Goal: Task Accomplishment & Management: Manage account settings

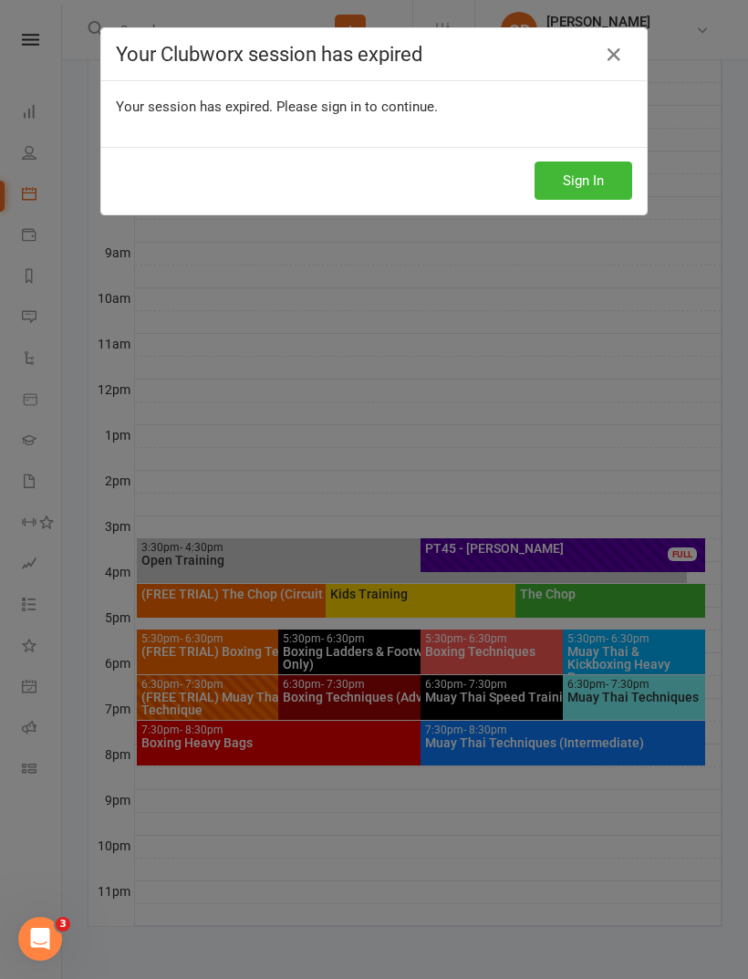
click at [611, 49] on icon at bounding box center [614, 55] width 22 height 22
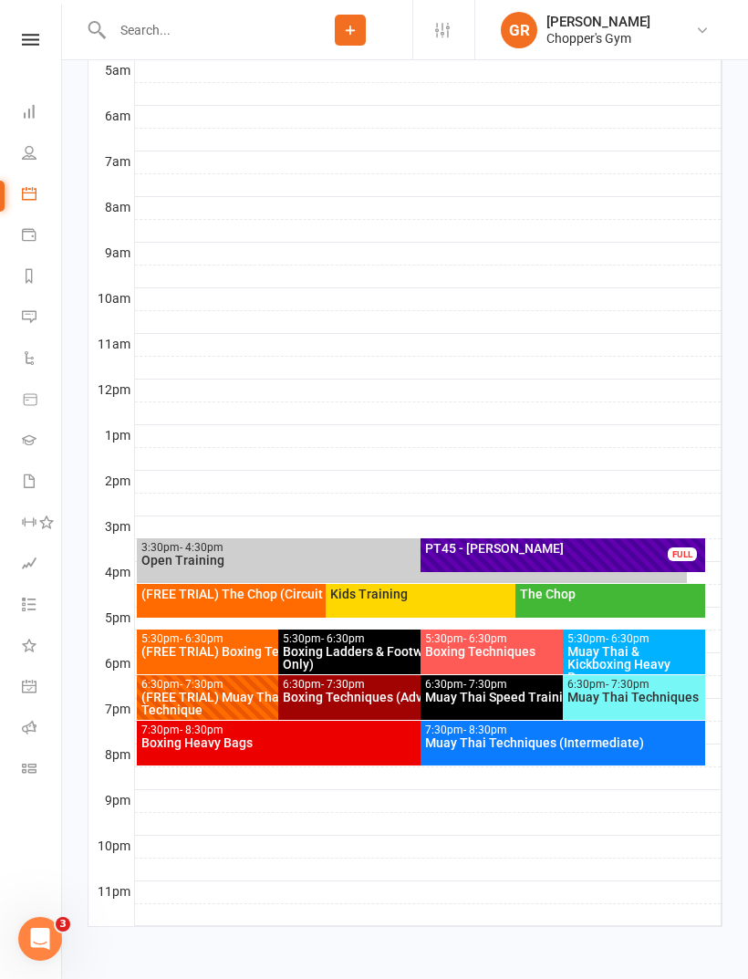
click at [280, 30] on input "text" at bounding box center [198, 30] width 182 height 26
click at [357, 28] on icon at bounding box center [350, 30] width 16 height 16
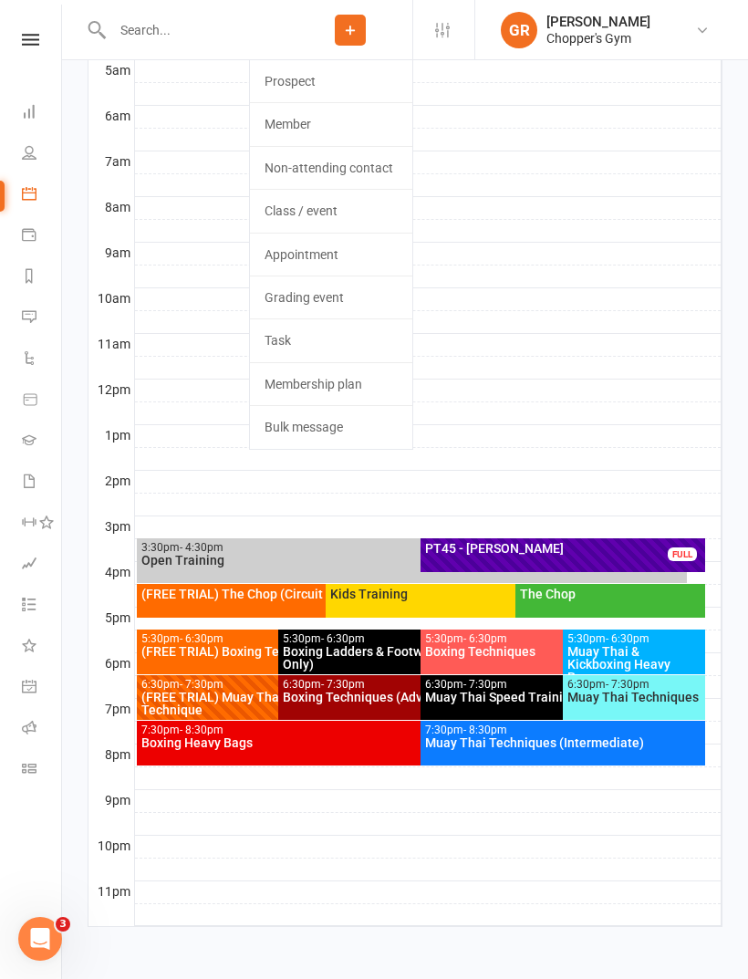
click at [347, 130] on link "Member" at bounding box center [331, 124] width 162 height 42
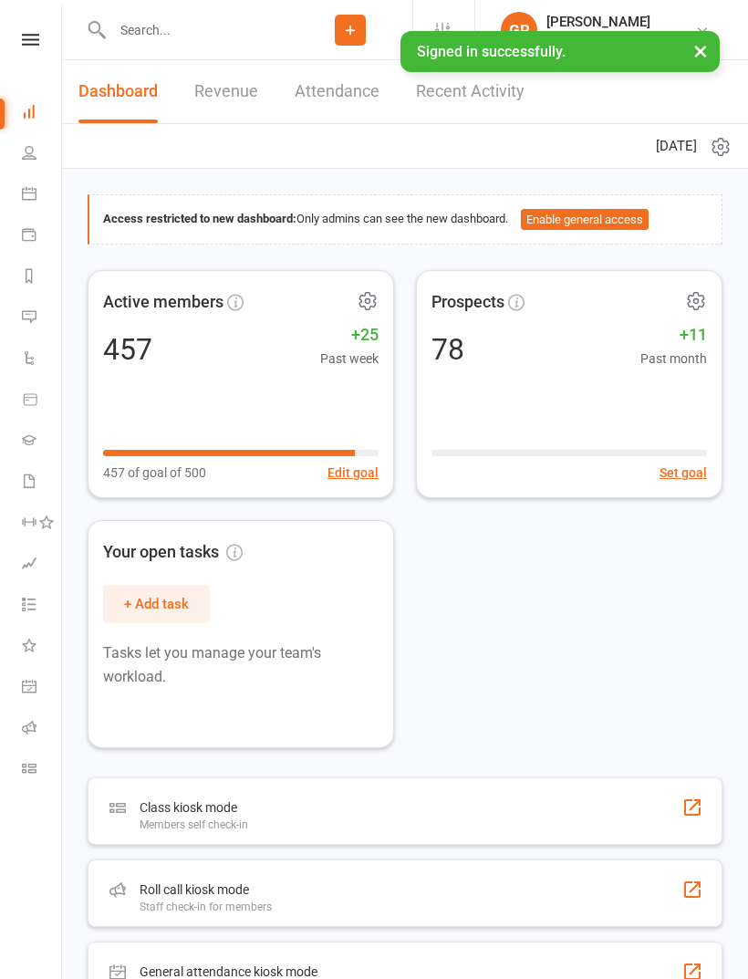
click at [239, 23] on input "text" at bounding box center [198, 30] width 182 height 26
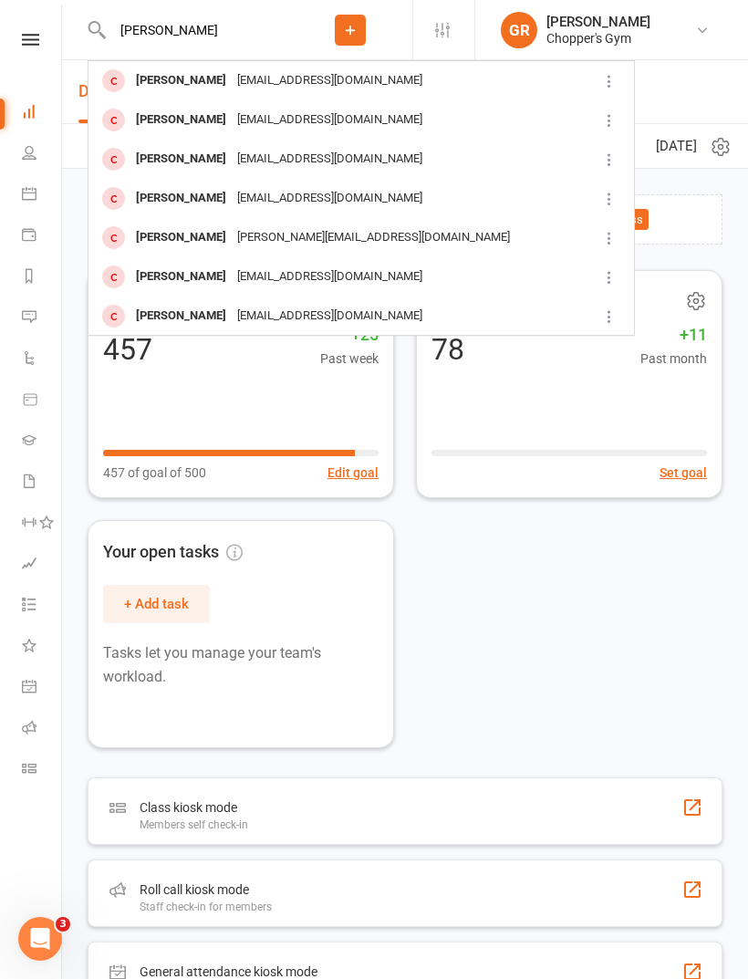
type input "[PERSON_NAME]"
click at [357, 86] on div "[EMAIL_ADDRESS][DOMAIN_NAME]" at bounding box center [330, 81] width 196 height 26
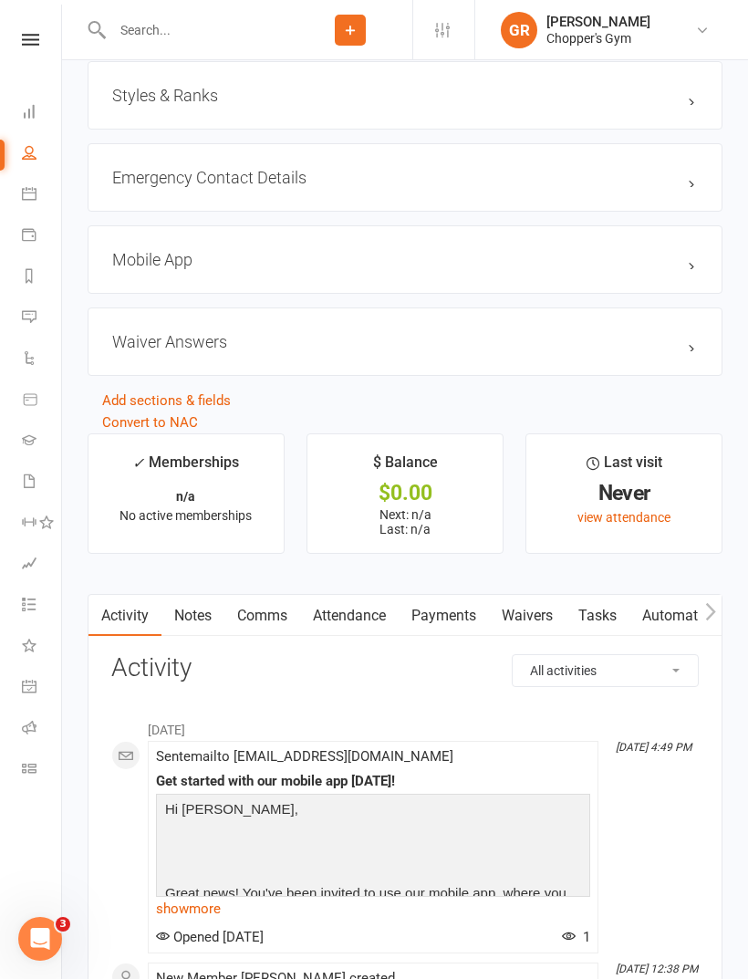
click at [537, 624] on link "Waivers" at bounding box center [527, 616] width 77 height 42
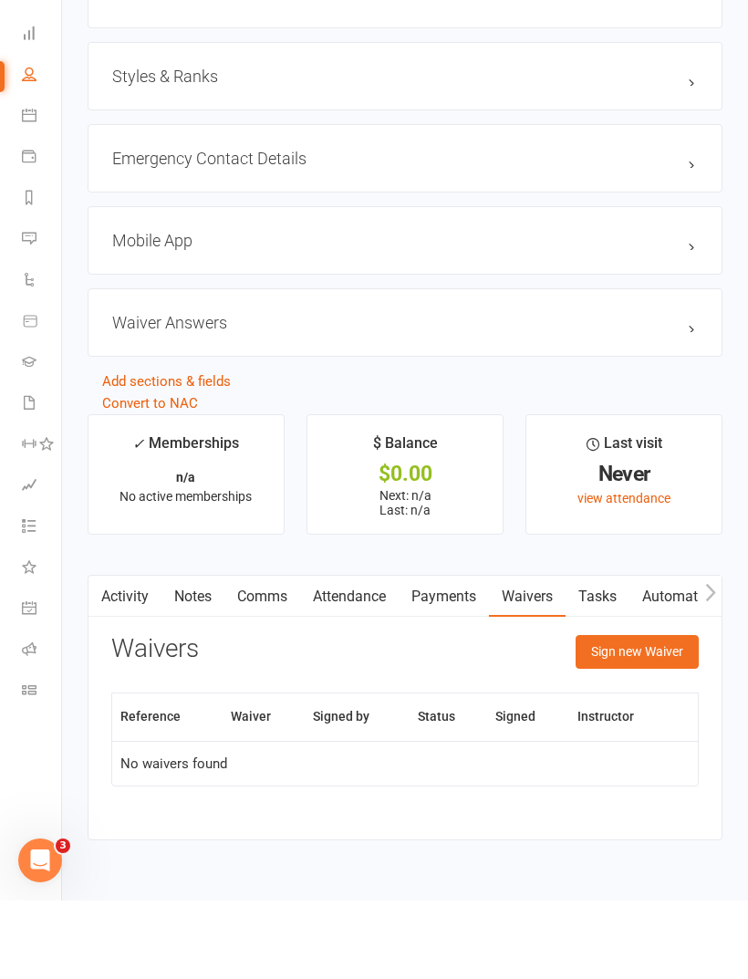
scroll to position [1243, 0]
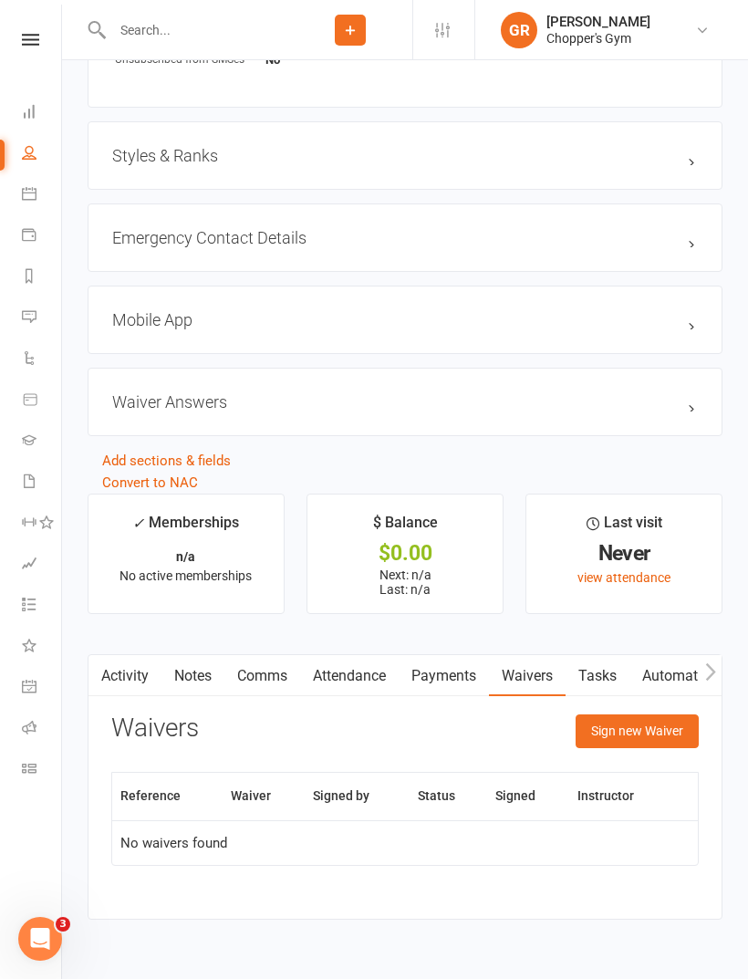
click at [635, 732] on button "Sign new Waiver" at bounding box center [637, 731] width 123 height 33
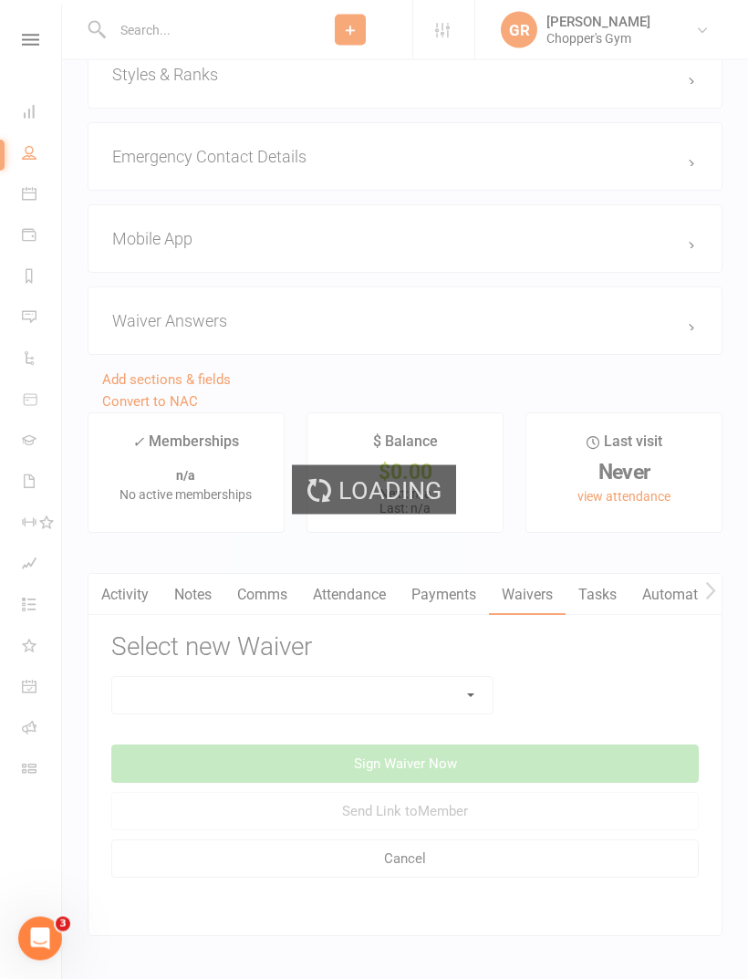
scroll to position [1342, 0]
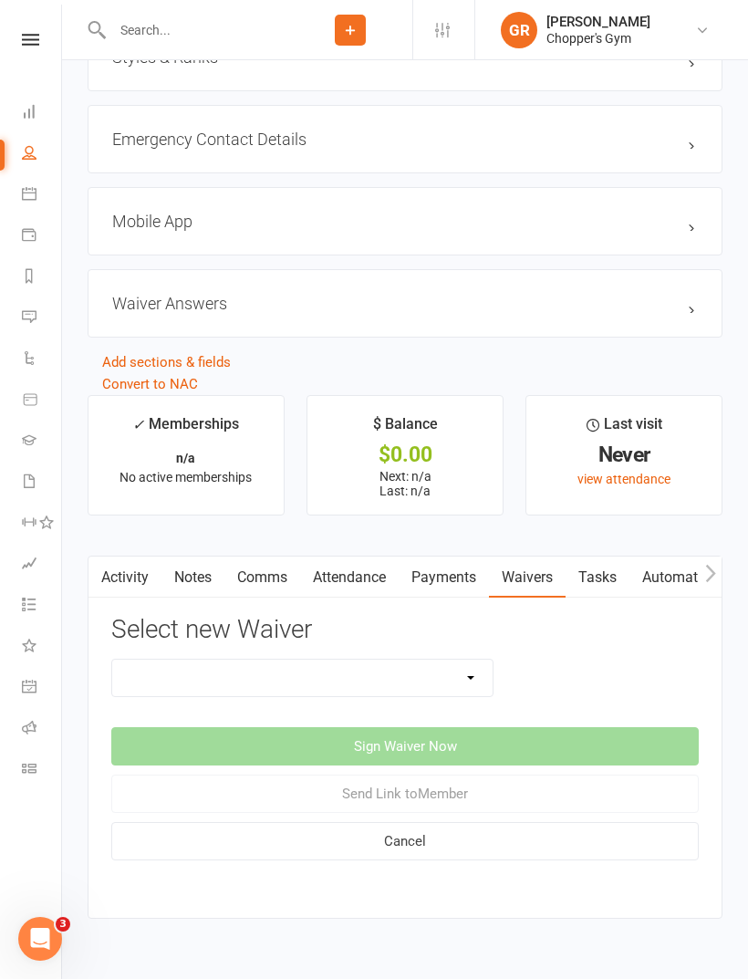
click at [450, 690] on select "12mth Up Front Membership Agreement Chopper's Gym Liability Waiver Chopper's Gy…" at bounding box center [302, 678] width 381 height 37
select select "13488"
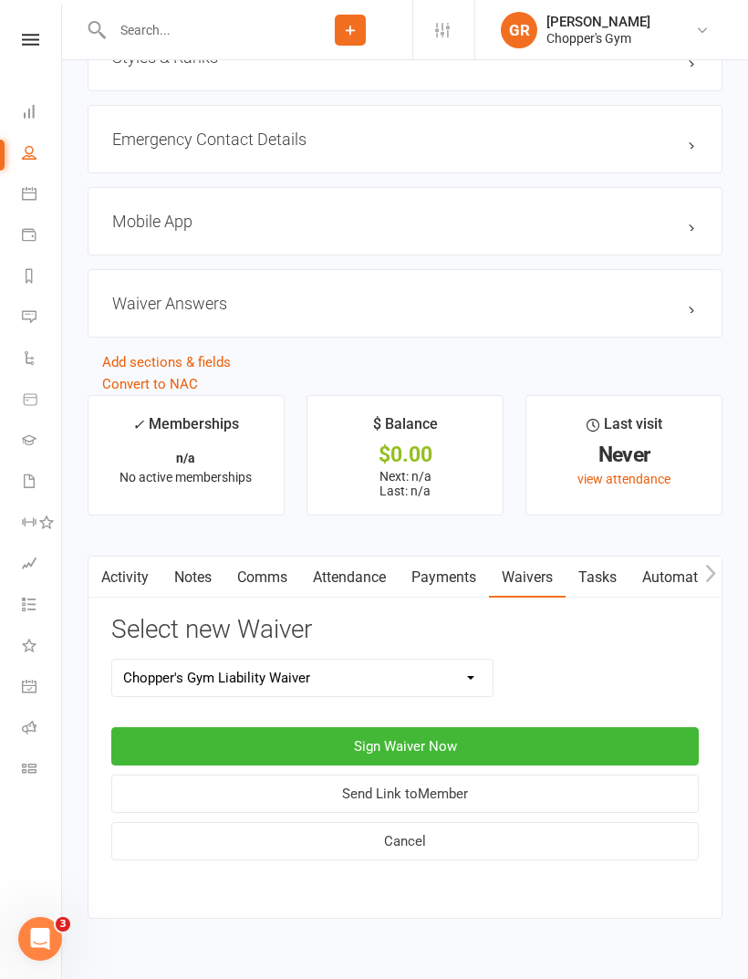
click at [570, 736] on button "Sign Waiver Now" at bounding box center [405, 746] width 588 height 38
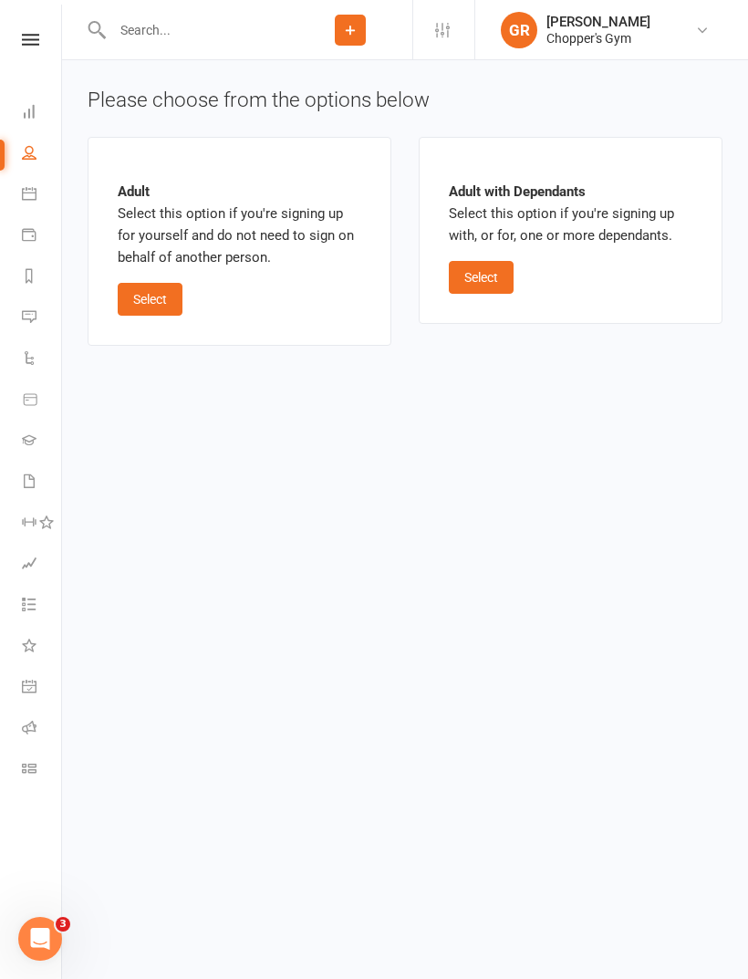
click at [138, 298] on button "Select" at bounding box center [150, 299] width 65 height 33
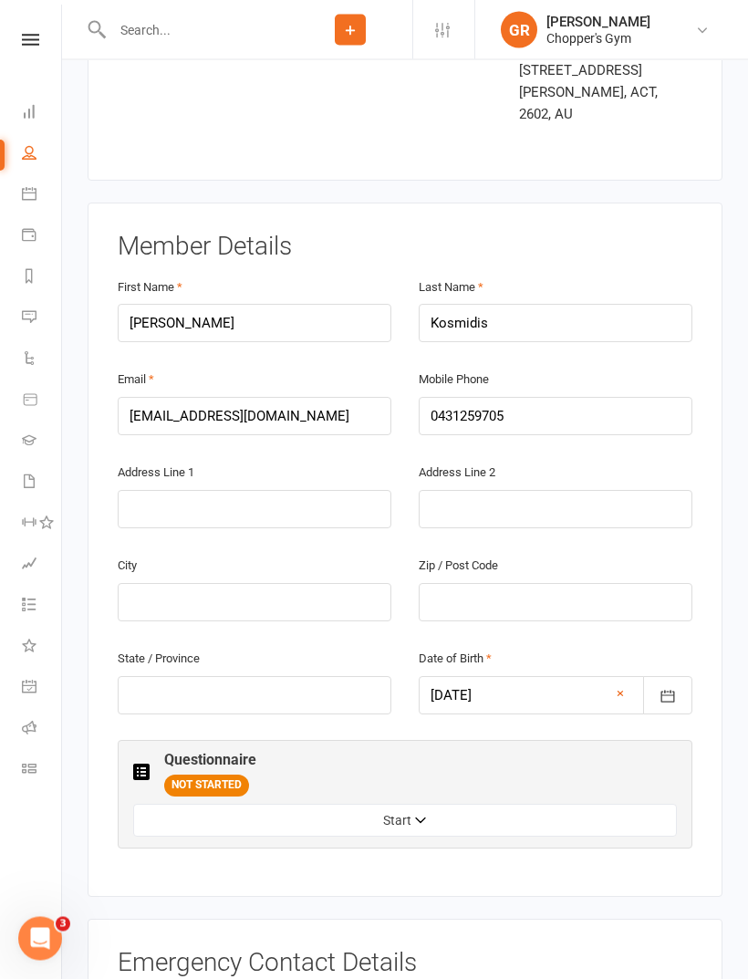
scroll to position [225, 0]
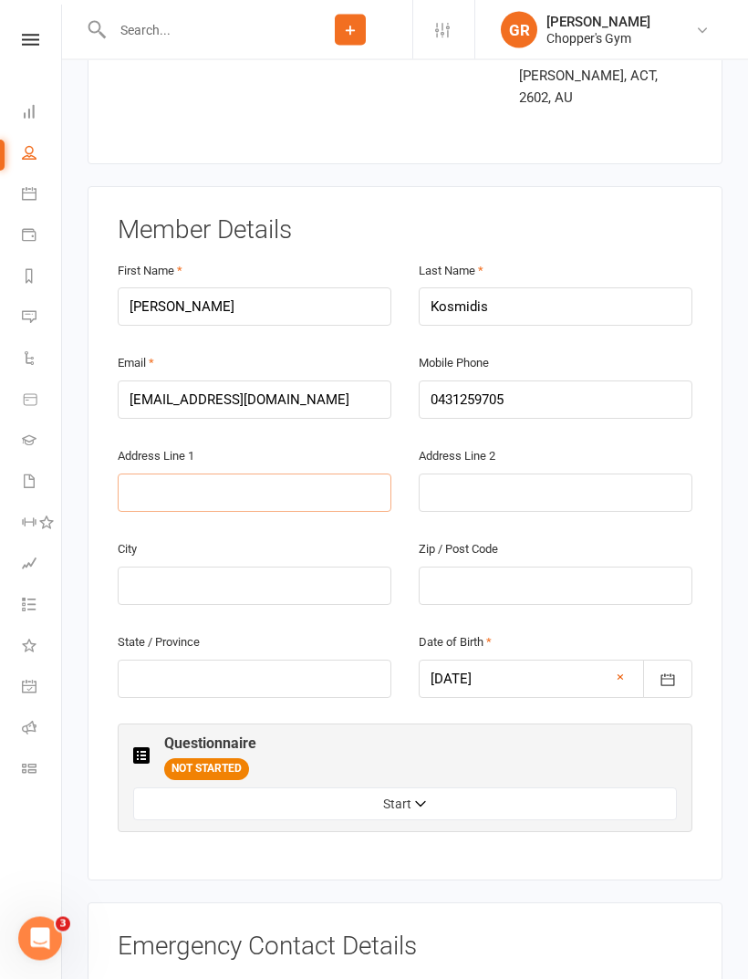
click at [320, 475] on input "text" at bounding box center [255, 494] width 274 height 38
type input "[STREET_ADDRESS][PERSON_NAME]"
click at [160, 568] on input "text" at bounding box center [255, 587] width 274 height 38
type input "C"
type input "ACT"
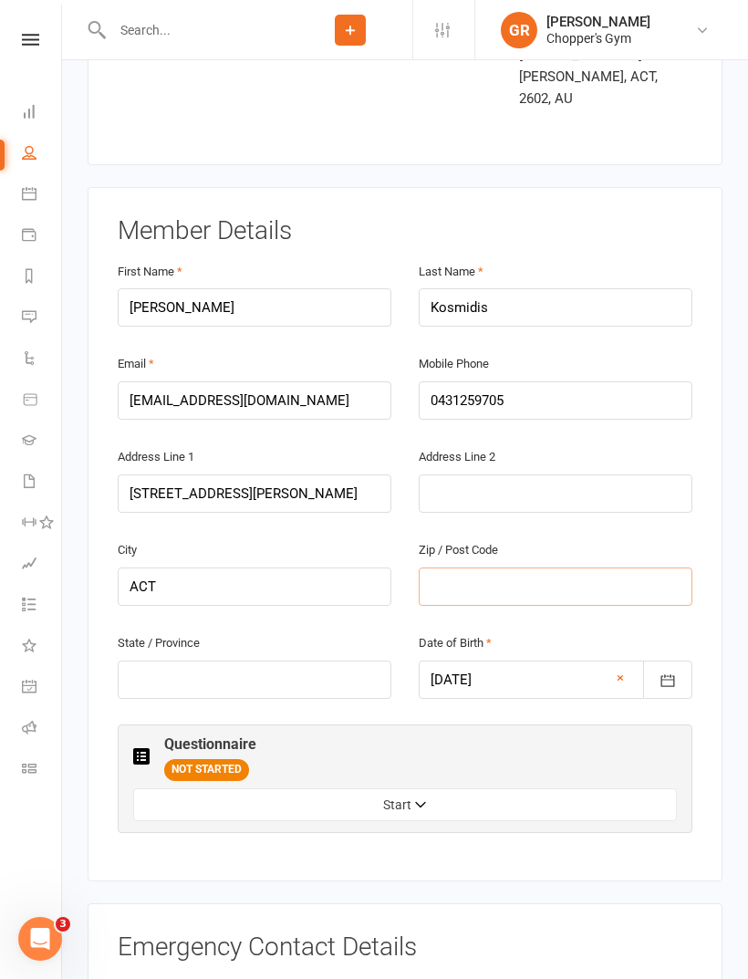
click at [586, 568] on input "text" at bounding box center [556, 587] width 274 height 38
type input "2602"
click at [336, 661] on input "text" at bounding box center [255, 680] width 274 height 38
click at [335, 568] on input "ACT" at bounding box center [255, 587] width 274 height 38
type input "A"
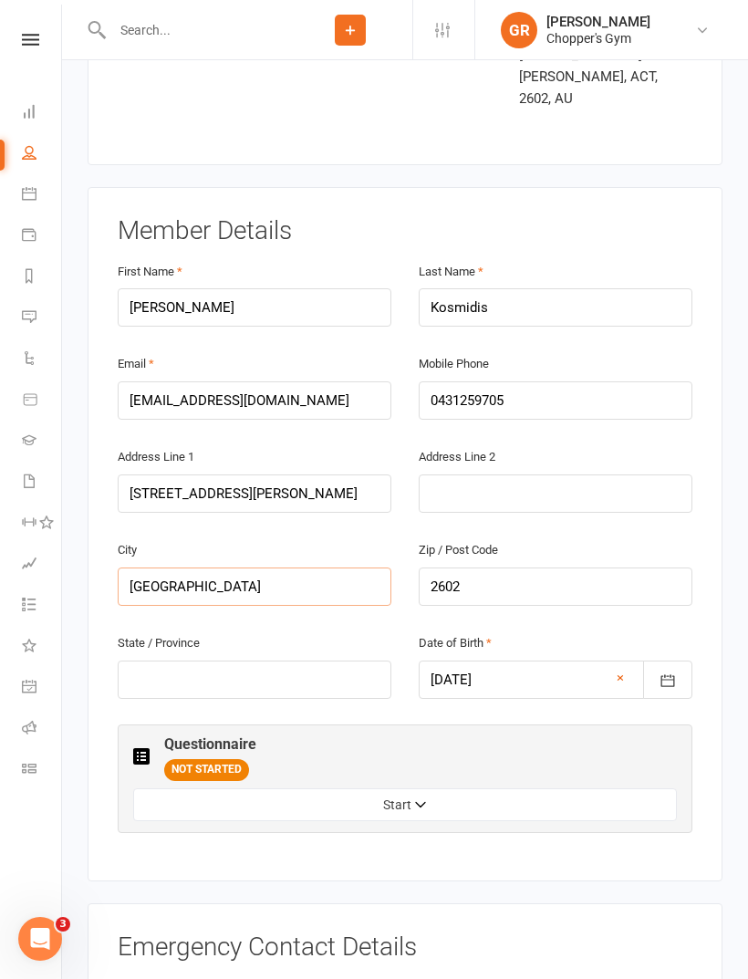
type input "[GEOGRAPHIC_DATA]"
click at [317, 661] on input "text" at bounding box center [255, 680] width 274 height 38
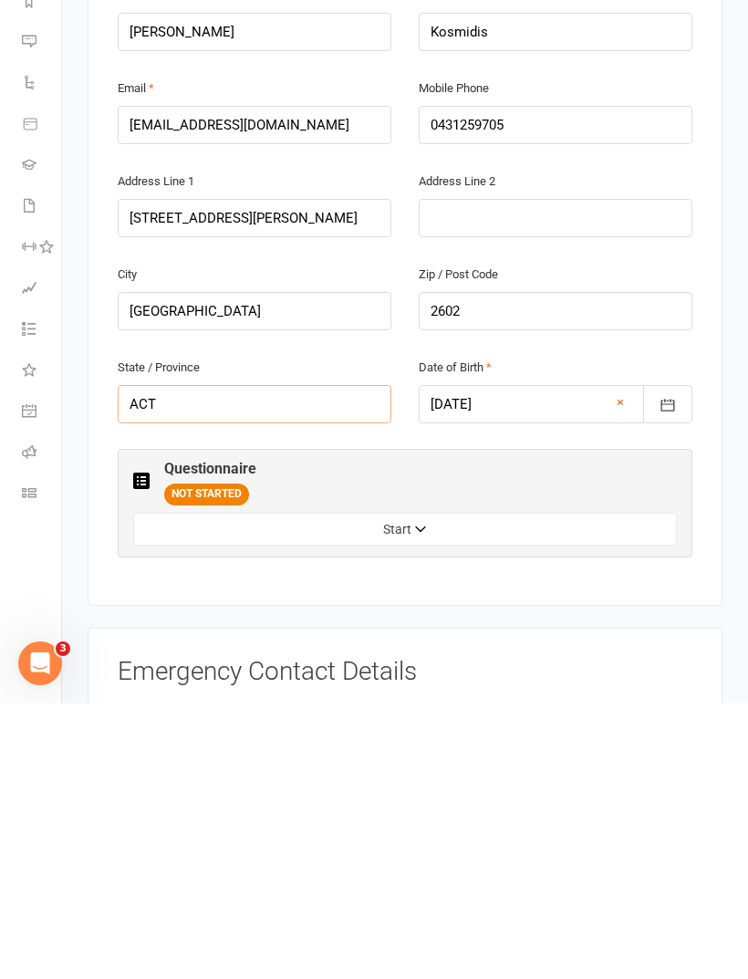
type input "ACT"
click at [444, 789] on button "Start" at bounding box center [405, 805] width 544 height 33
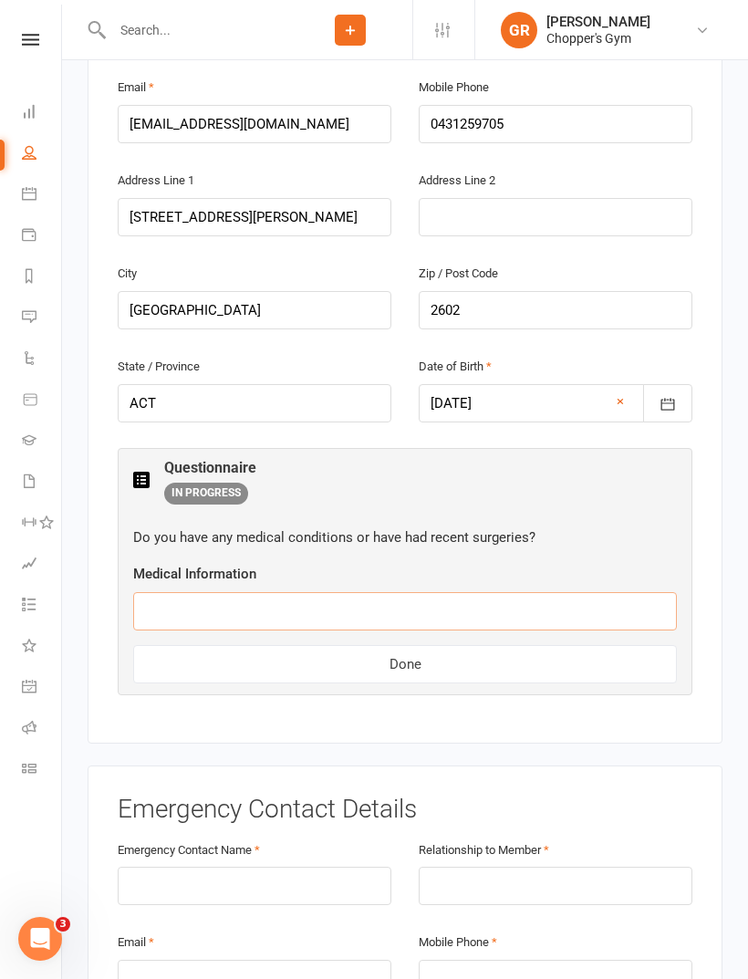
click at [460, 592] on input "text" at bounding box center [405, 611] width 544 height 38
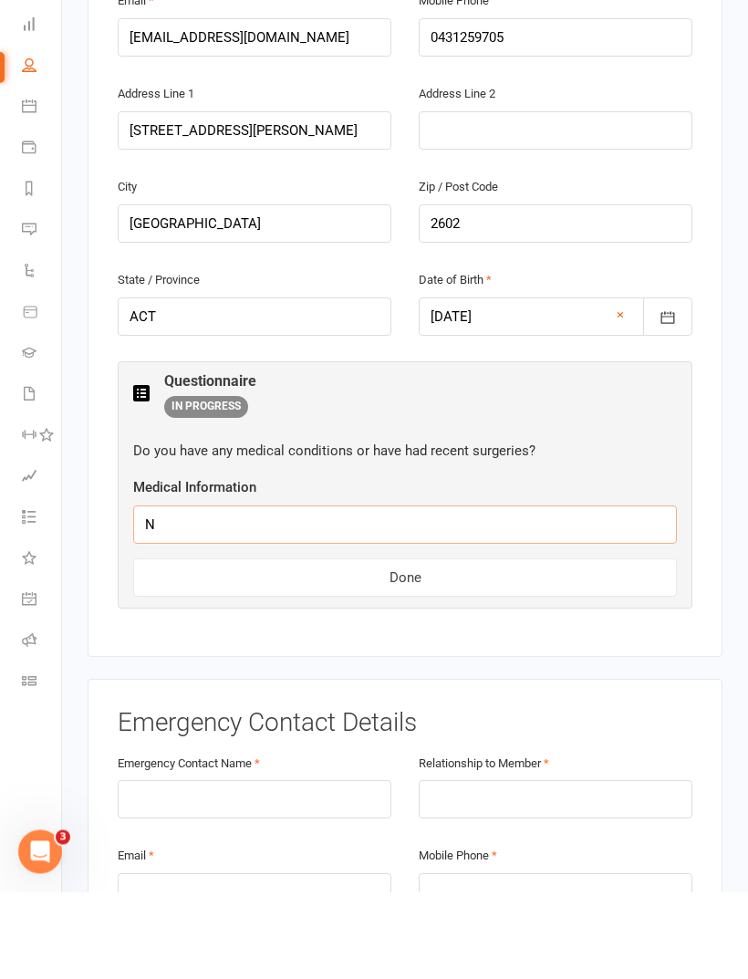
type input "No"
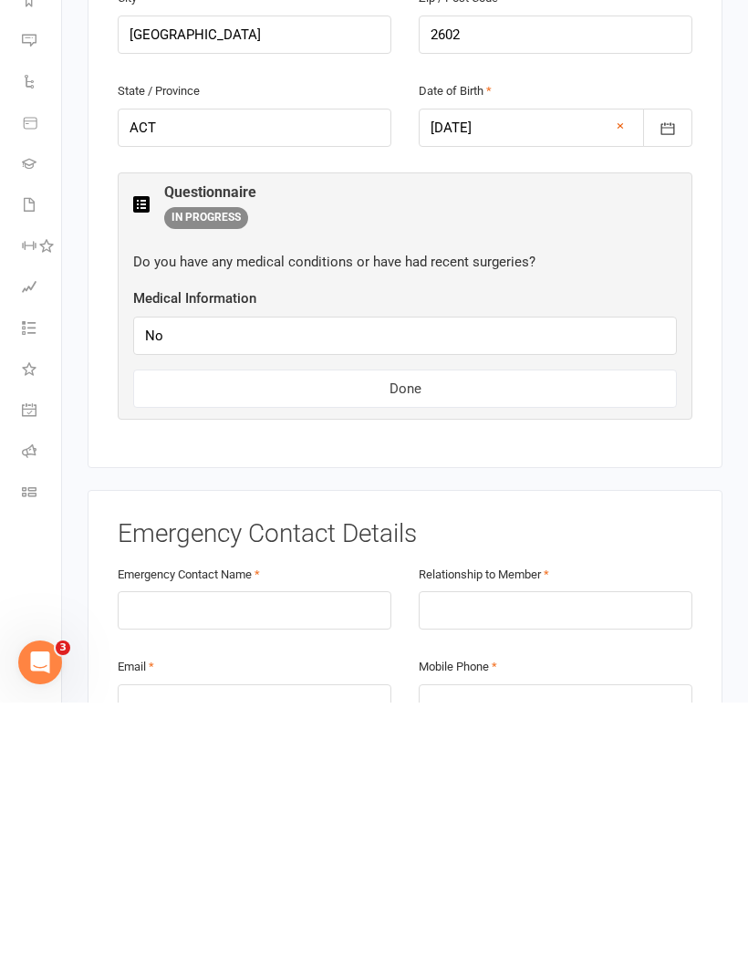
click at [478, 646] on button "Done" at bounding box center [405, 665] width 544 height 38
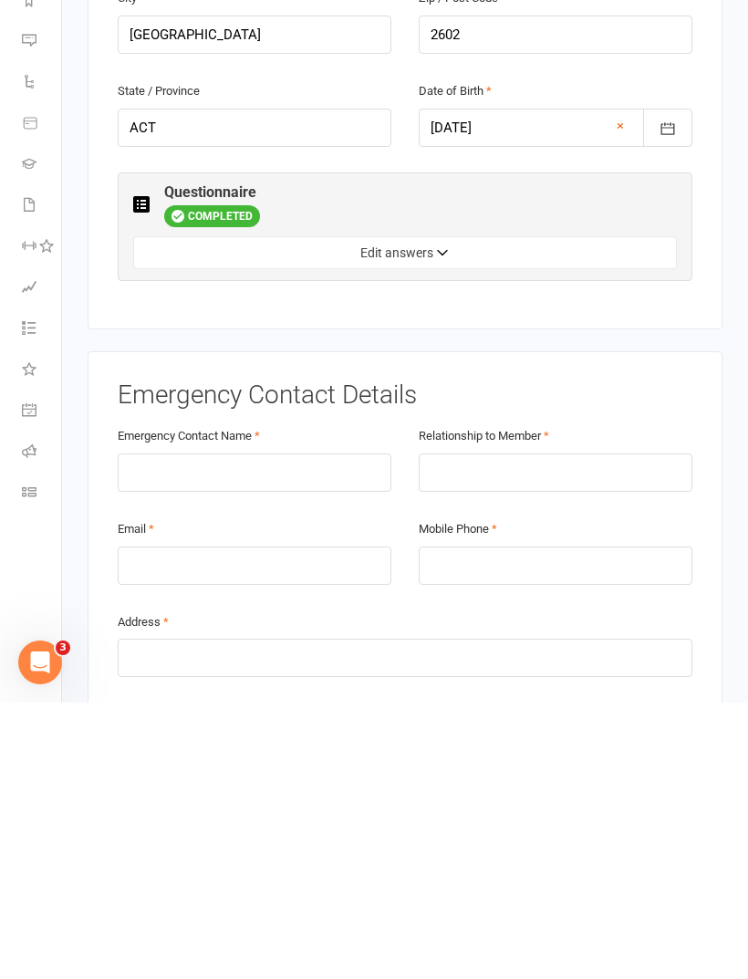
scroll to position [778, 0]
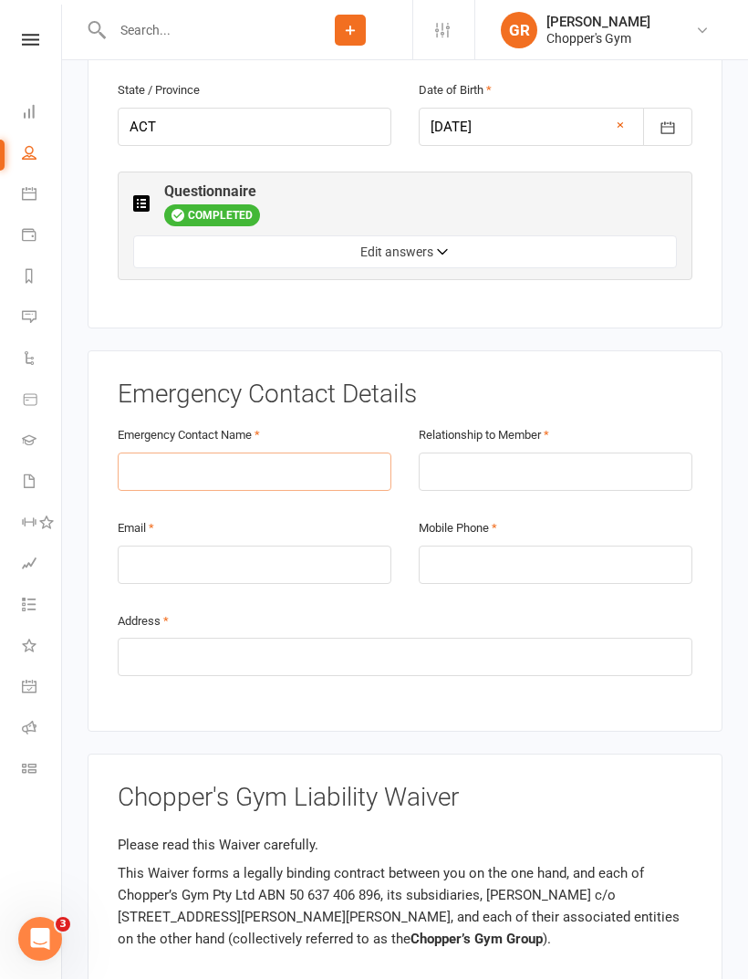
click at [356, 453] on input "text" at bounding box center [255, 472] width 274 height 38
click at [595, 454] on input "text" at bounding box center [556, 473] width 274 height 38
click at [212, 454] on input "[PERSON_NAME]" at bounding box center [255, 473] width 274 height 38
type input "[PERSON_NAME]"
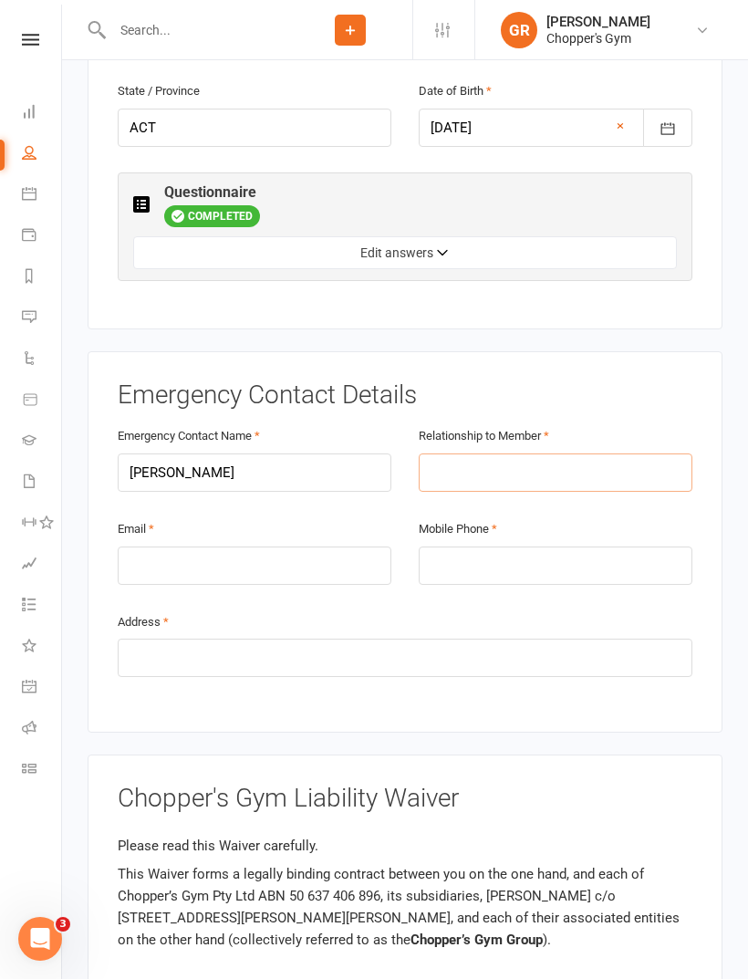
click at [622, 454] on input "text" at bounding box center [556, 473] width 274 height 38
type input "Mother"
click at [159, 547] on input "email" at bounding box center [255, 566] width 274 height 38
type input "[EMAIL_ADDRESS][DOMAIN_NAME]"
click at [629, 547] on input "tel" at bounding box center [556, 566] width 274 height 38
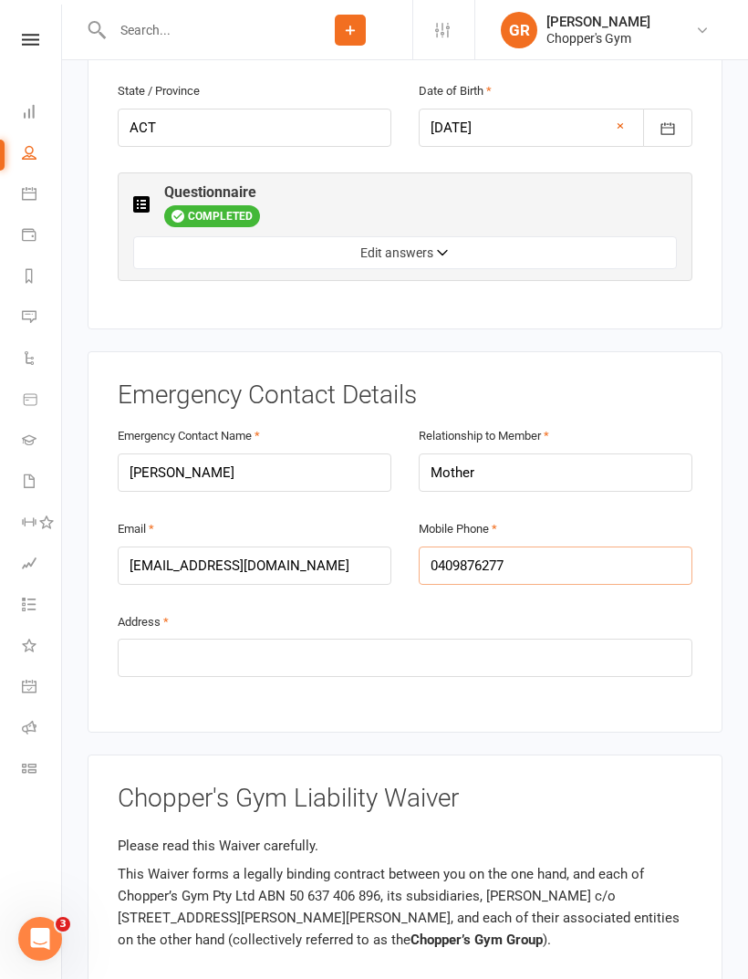
type input "0409876277"
click at [154, 639] on input "text" at bounding box center [405, 658] width 575 height 38
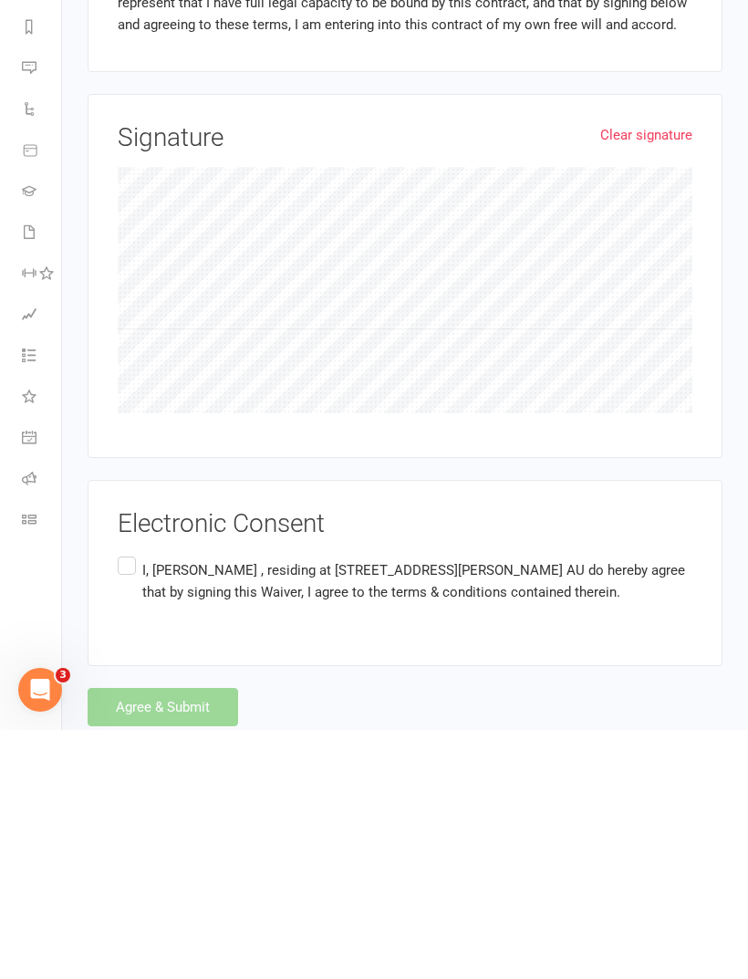
scroll to position [1509, 0]
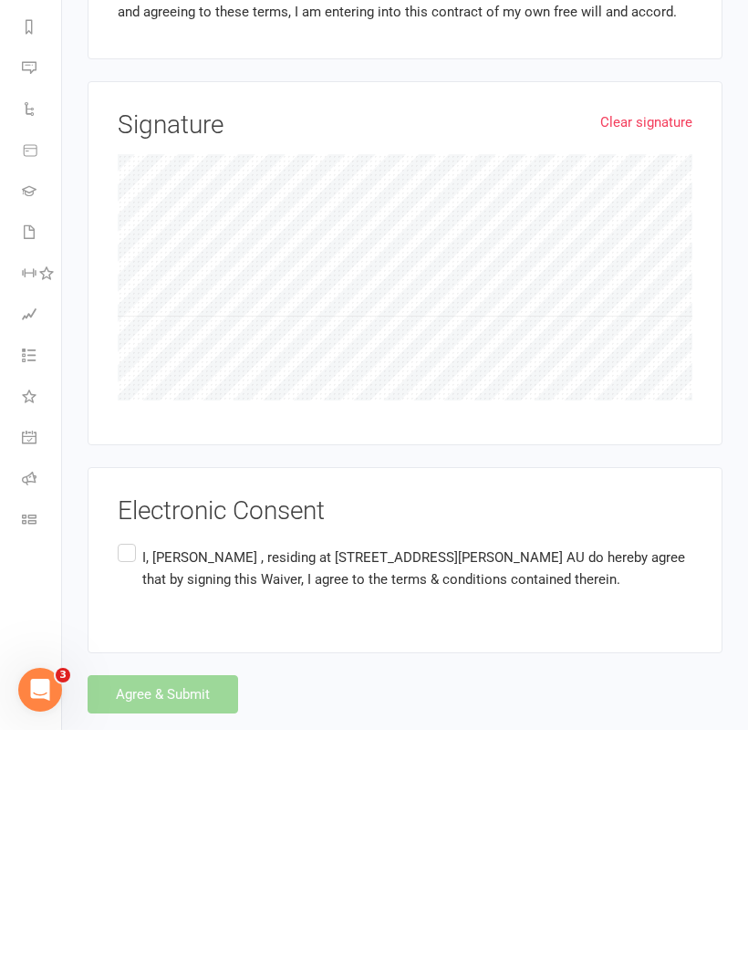
type input "71 [PERSON_NAME] st [PERSON_NAME]"
click at [124, 789] on label "I, [PERSON_NAME] , residing at [STREET_ADDRESS][PERSON_NAME] AU do hereby agree…" at bounding box center [405, 817] width 575 height 57
click at [124, 789] on input "I, [PERSON_NAME] , residing at [STREET_ADDRESS][PERSON_NAME] AU do hereby agree…" at bounding box center [124, 789] width 12 height 0
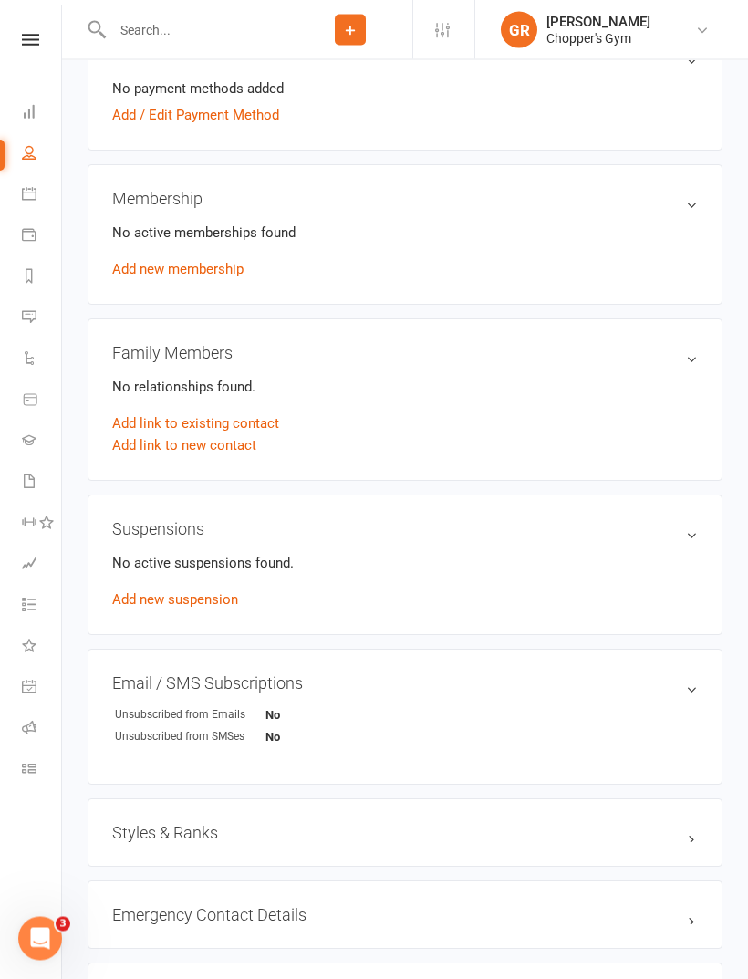
click at [209, 271] on link "Add new membership" at bounding box center [177, 270] width 131 height 16
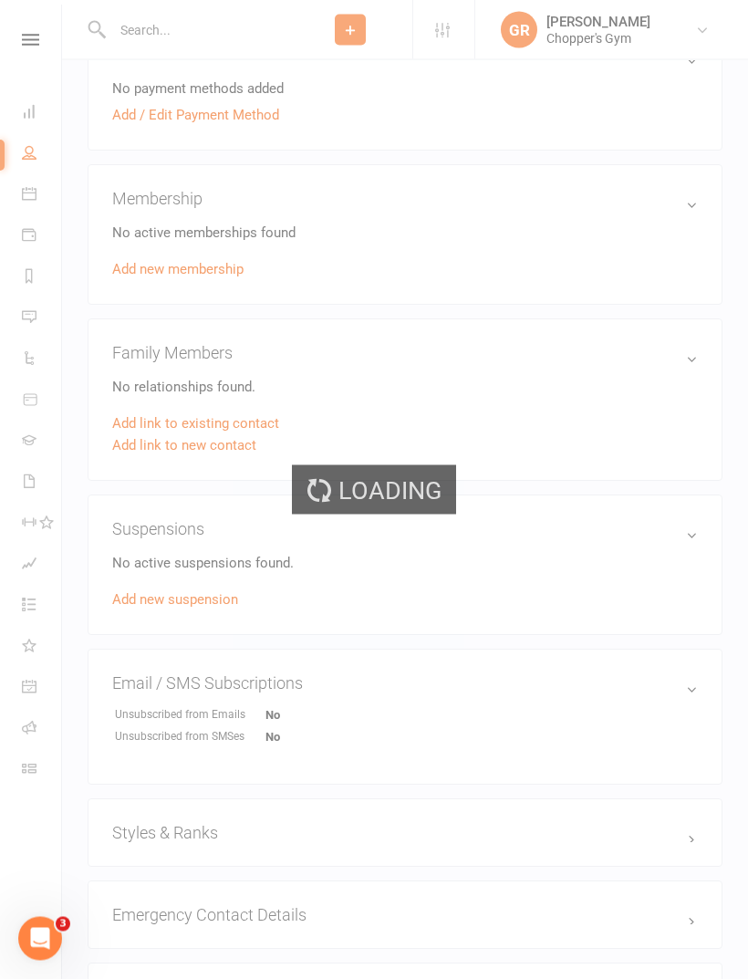
scroll to position [566, 0]
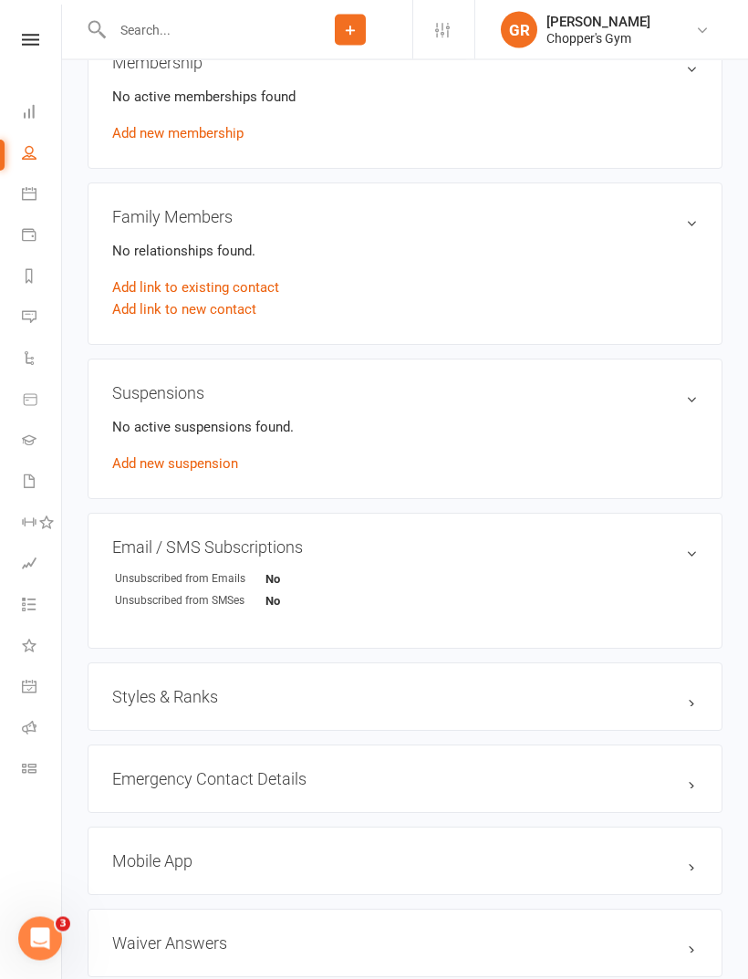
scroll to position [702, 0]
click at [32, 482] on icon at bounding box center [29, 481] width 15 height 15
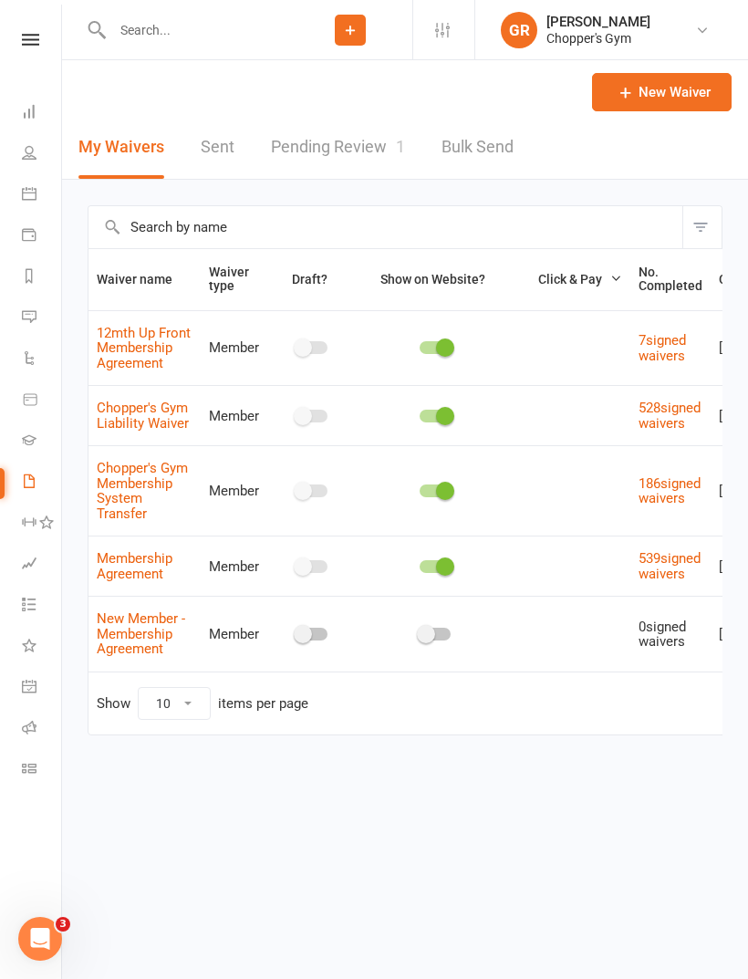
click at [356, 159] on link "Pending Review 1" at bounding box center [338, 147] width 134 height 63
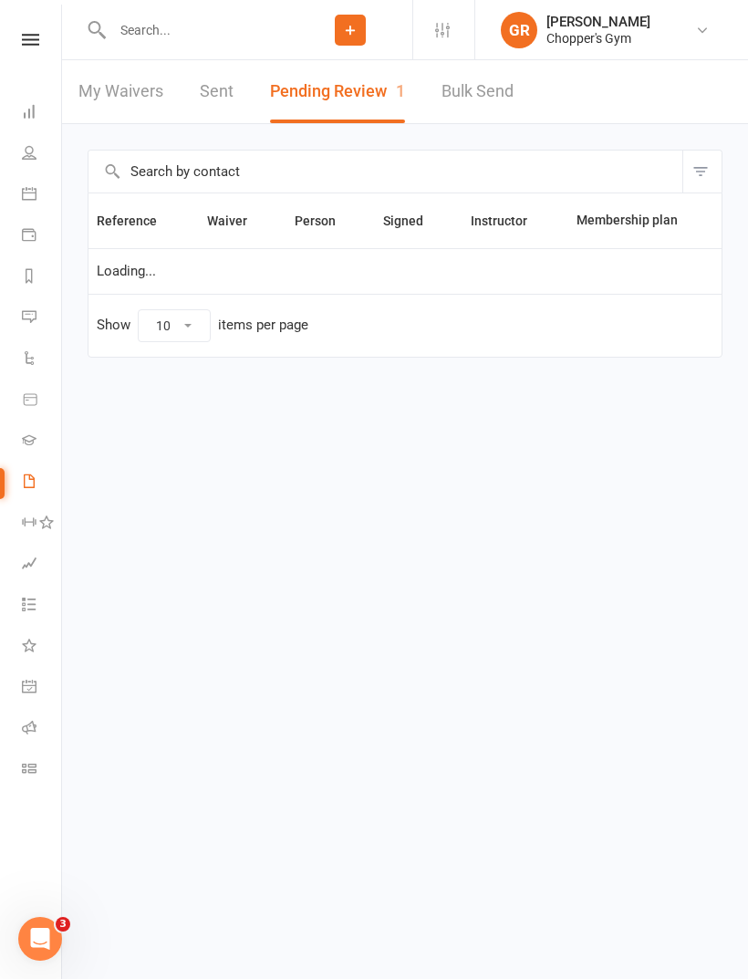
select select "50"
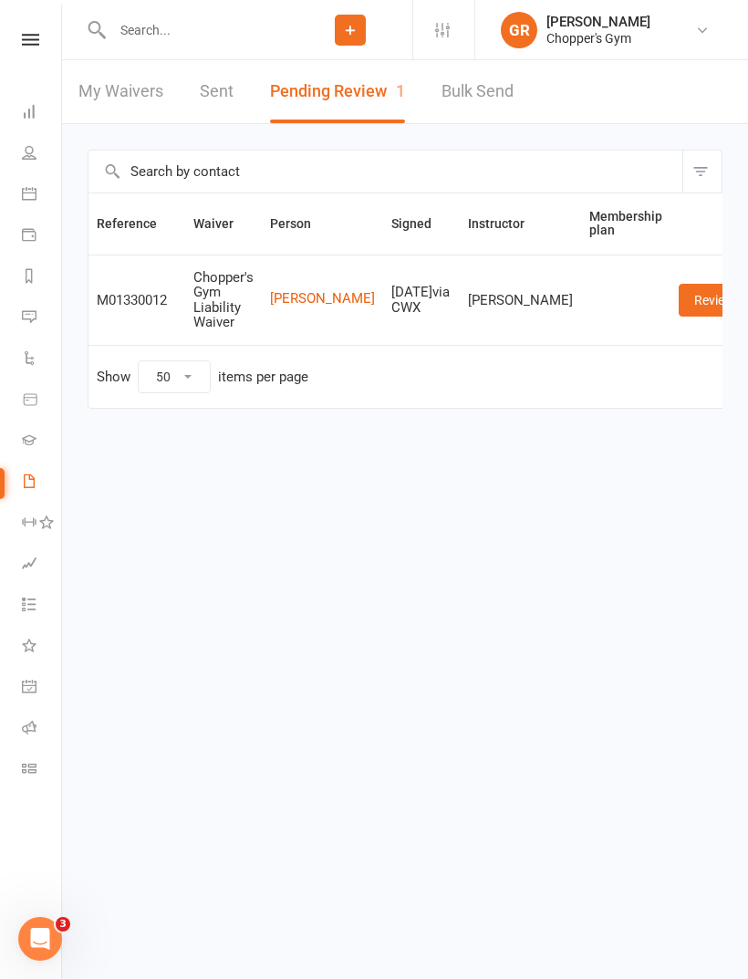
click at [679, 289] on link "Review" at bounding box center [714, 300] width 71 height 33
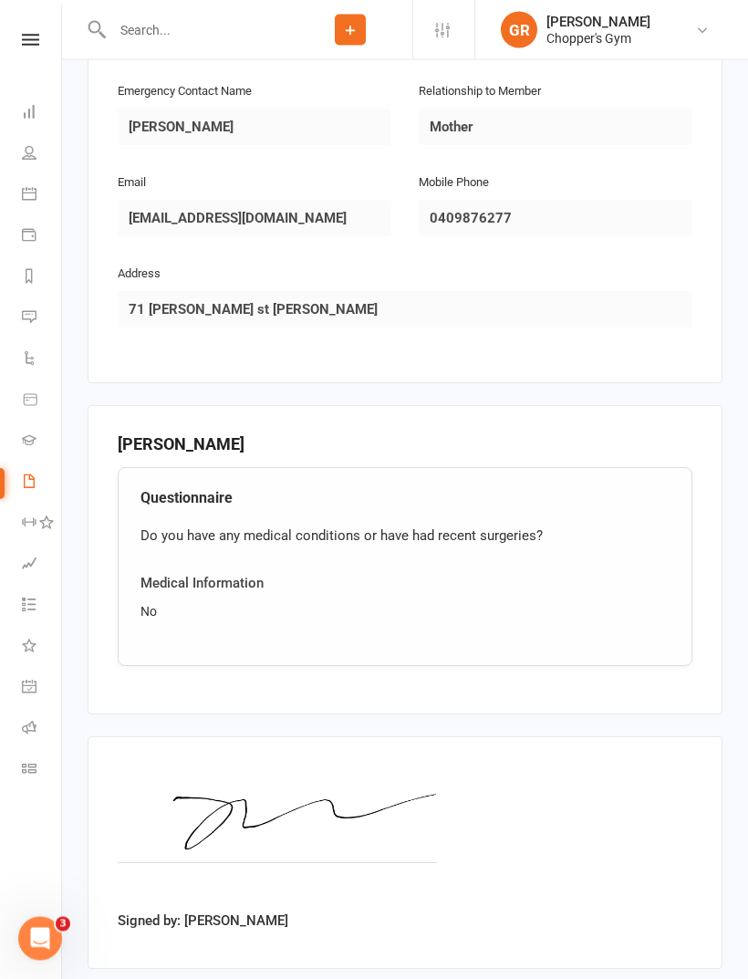
scroll to position [983, 0]
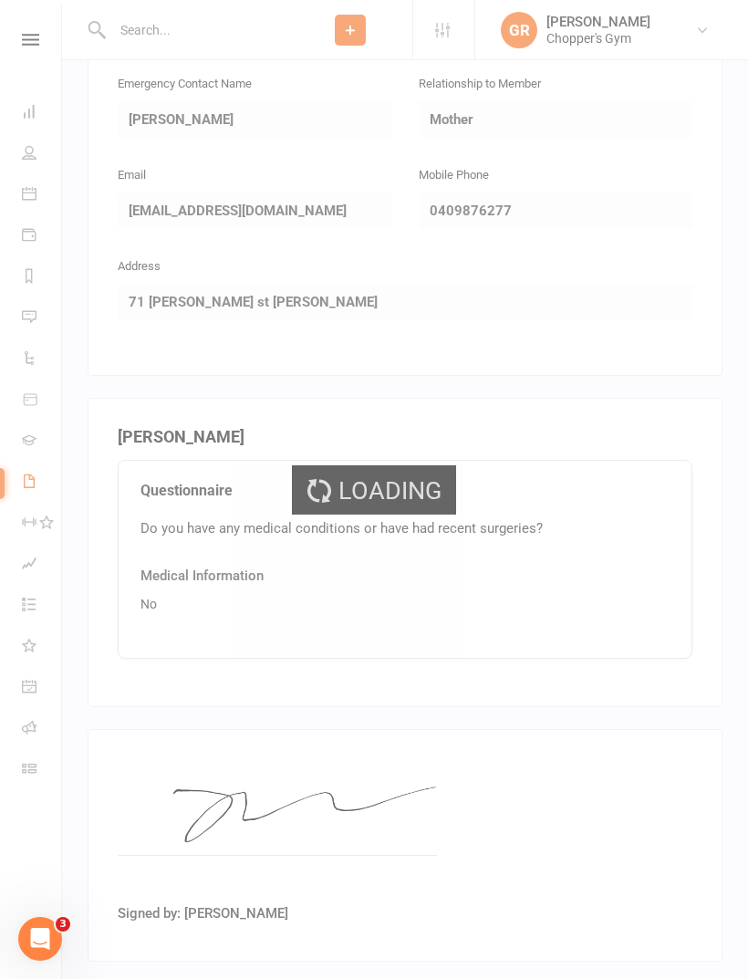
select select "50"
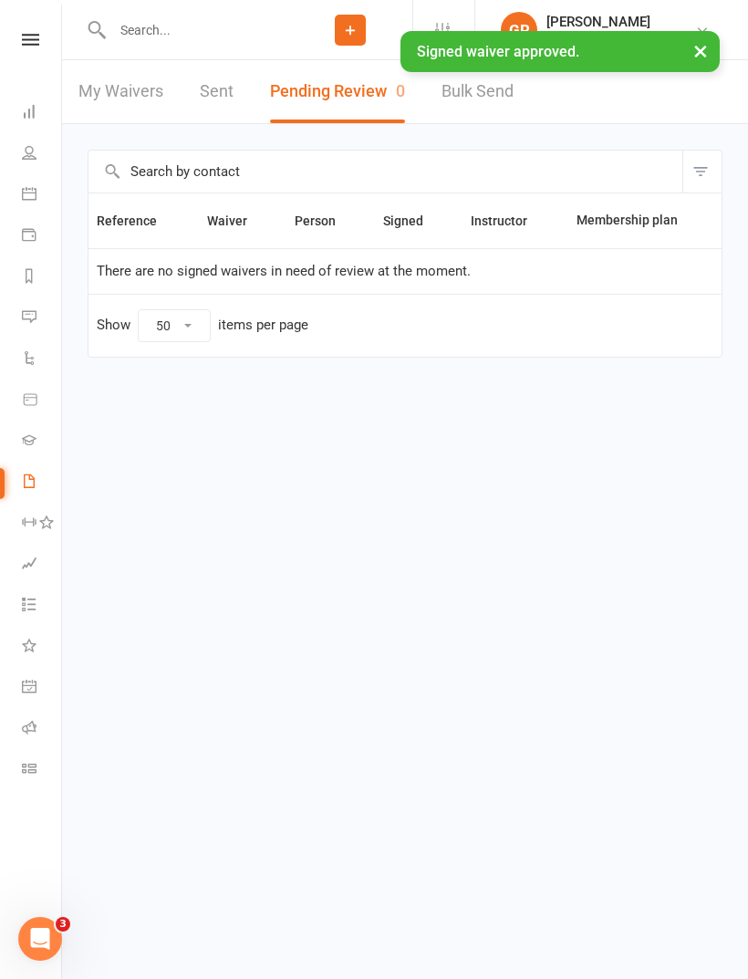
click at [259, 31] on input "text" at bounding box center [198, 30] width 182 height 26
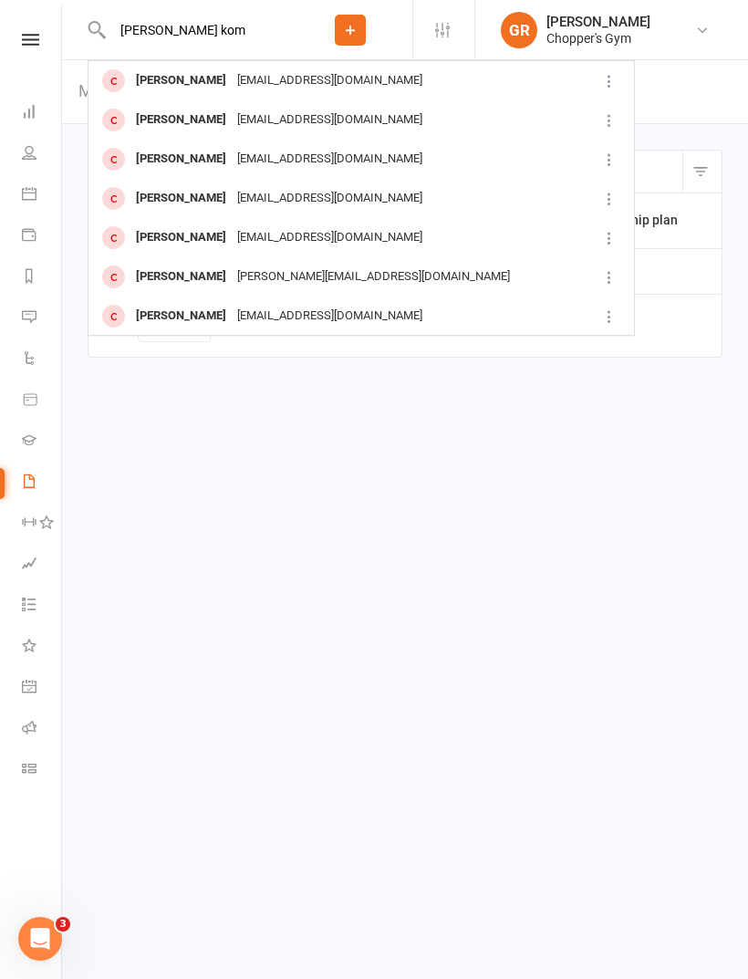
type input "[PERSON_NAME] kom"
click at [487, 86] on div "[PERSON_NAME] [EMAIL_ADDRESS][DOMAIN_NAME]" at bounding box center [340, 80] width 503 height 37
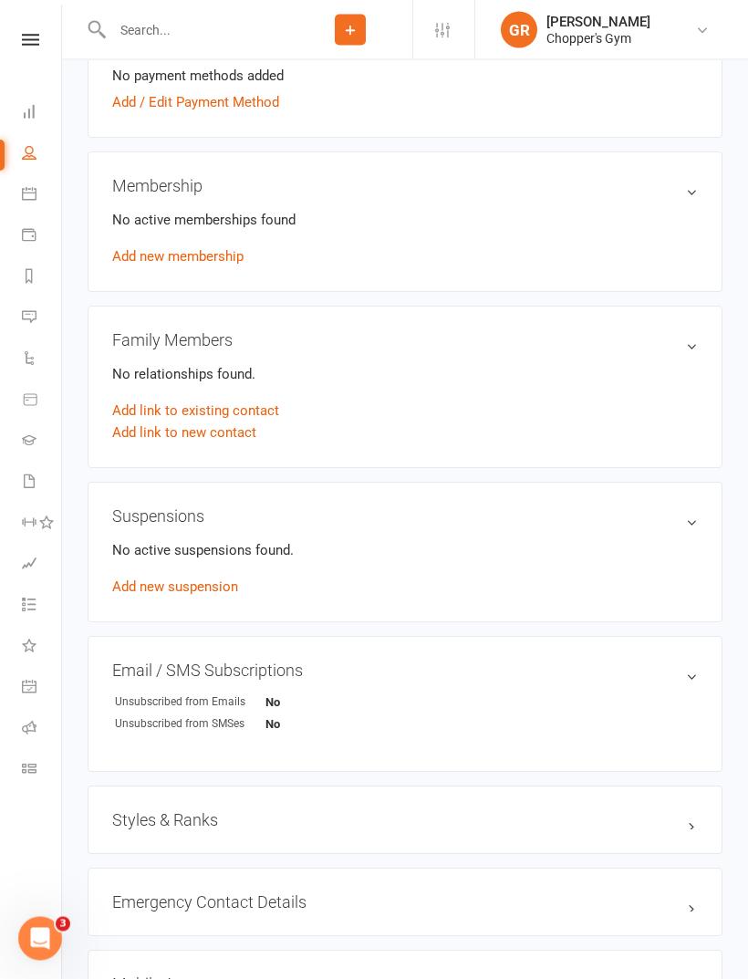
scroll to position [577, 0]
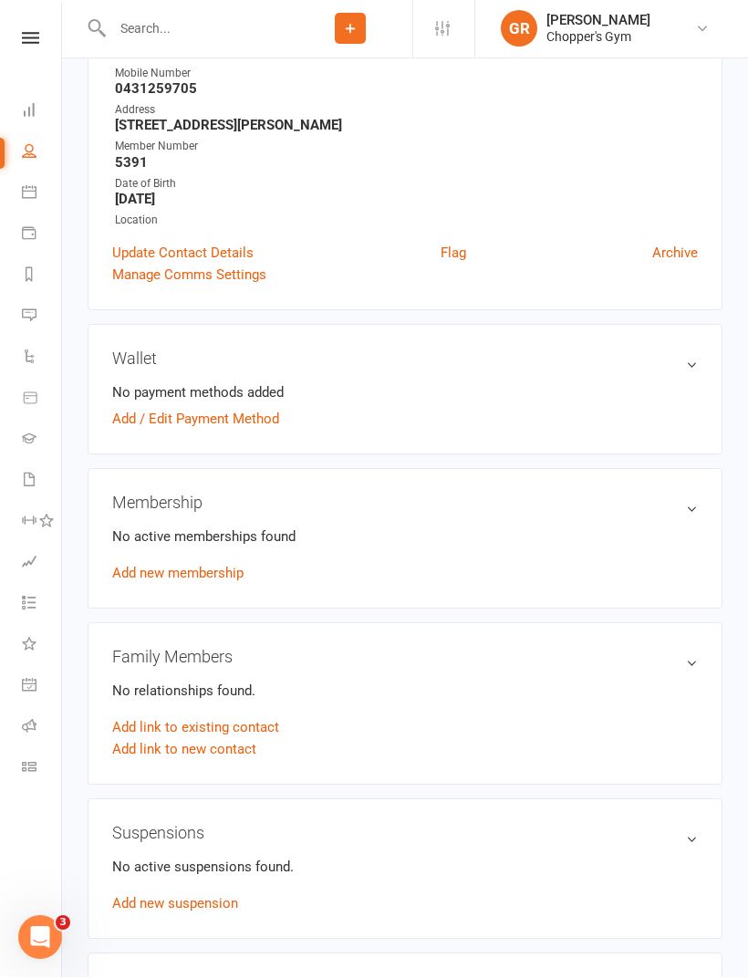
click at [242, 423] on link "Add / Edit Payment Method" at bounding box center [195, 421] width 167 height 22
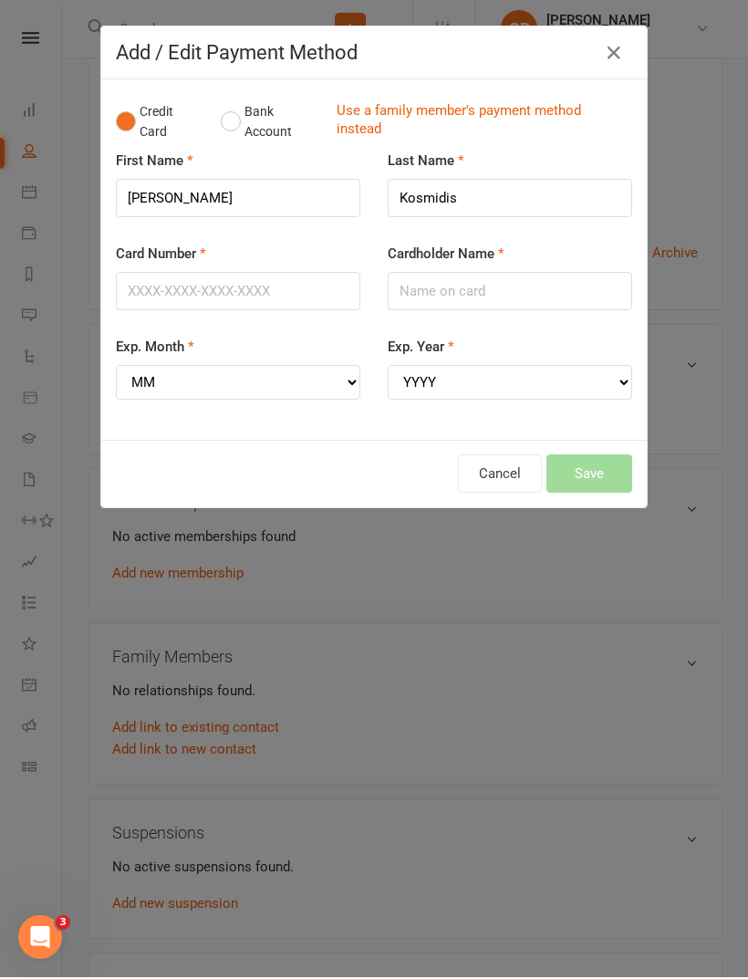
scroll to position [262, 0]
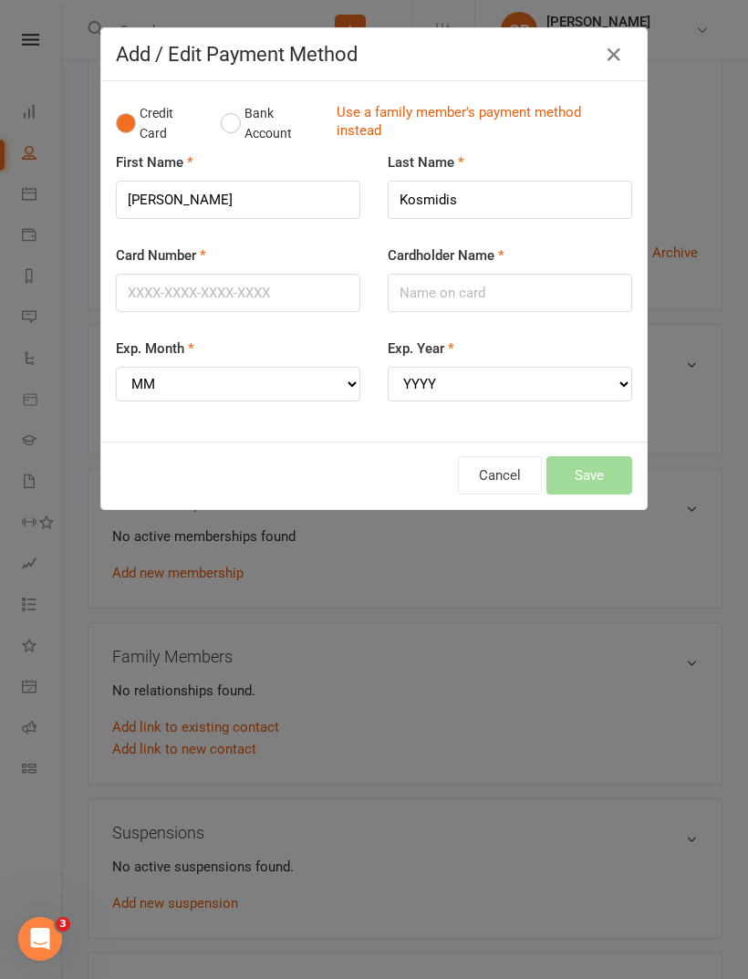
click at [260, 129] on button "Bank Account" at bounding box center [271, 124] width 101 height 56
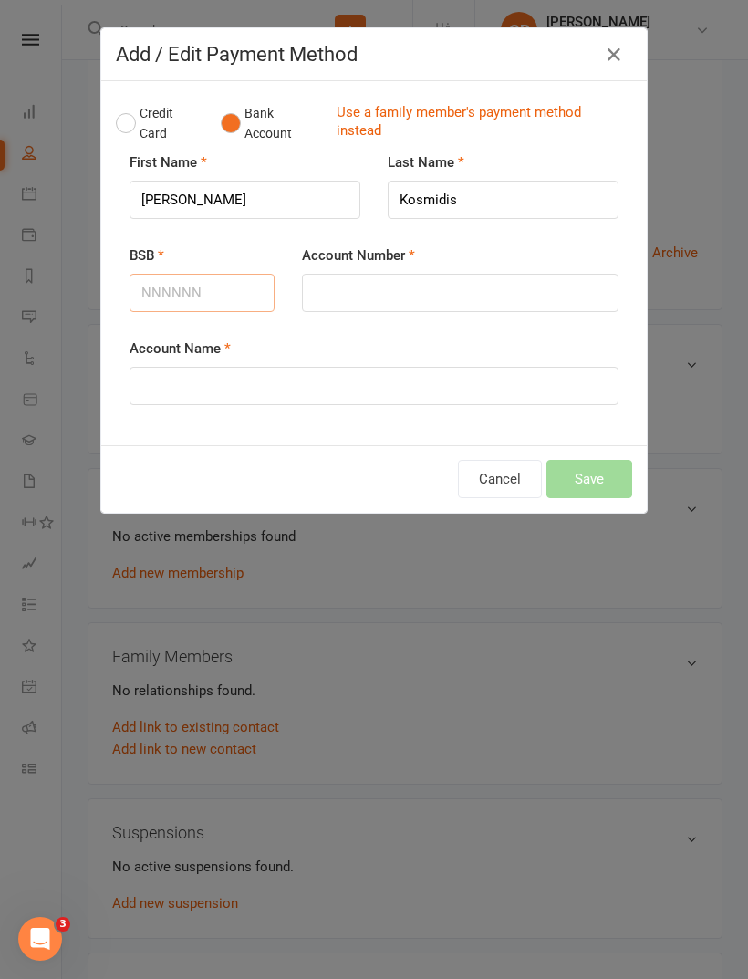
click at [194, 282] on input "BSB" at bounding box center [202, 293] width 145 height 38
type input "062904"
click at [510, 302] on input "Account Number" at bounding box center [460, 293] width 317 height 38
type input "10594444"
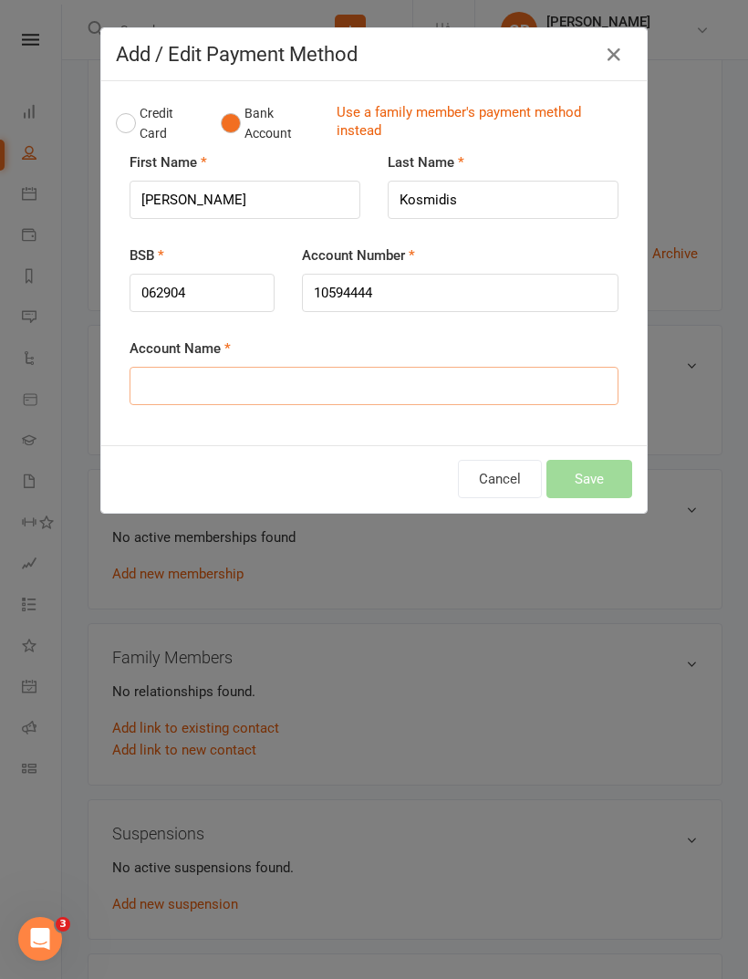
click at [484, 392] on input "Account Name" at bounding box center [374, 386] width 489 height 38
type input "[PERSON_NAME]"
click at [606, 482] on button "Save" at bounding box center [590, 479] width 86 height 38
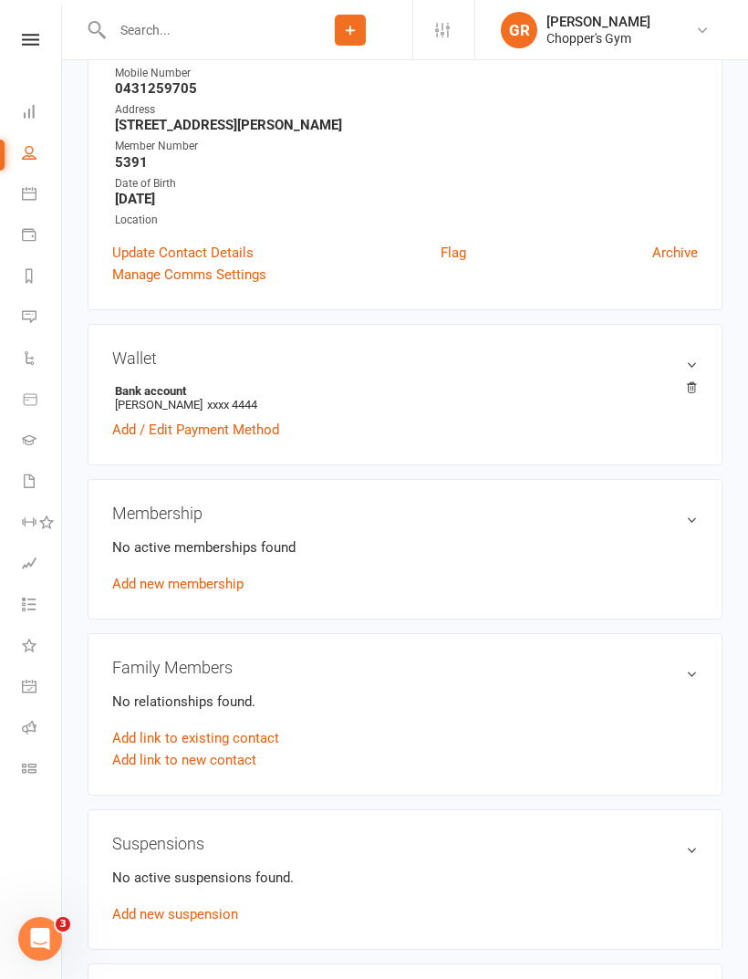
click at [185, 582] on link "Add new membership" at bounding box center [177, 584] width 131 height 16
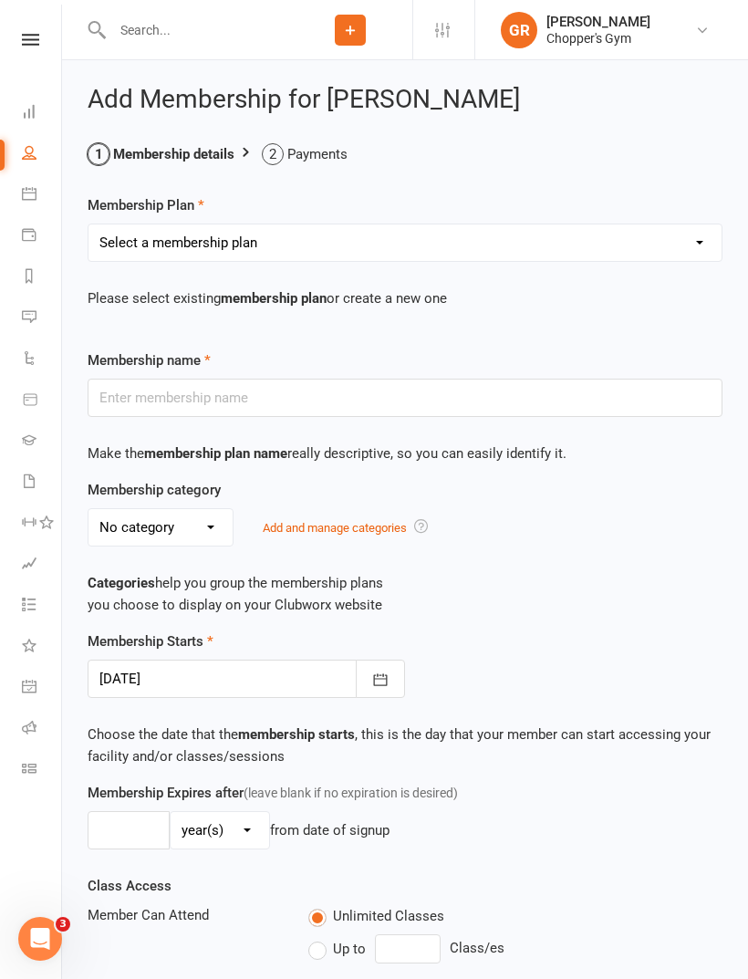
click at [542, 230] on select "Select a membership plan Create new Membership Plan Staff Membership Ongoing Un…" at bounding box center [405, 243] width 633 height 37
select select "4"
type input "Ongoing 4 Credit Pack"
type input "0"
type input "4"
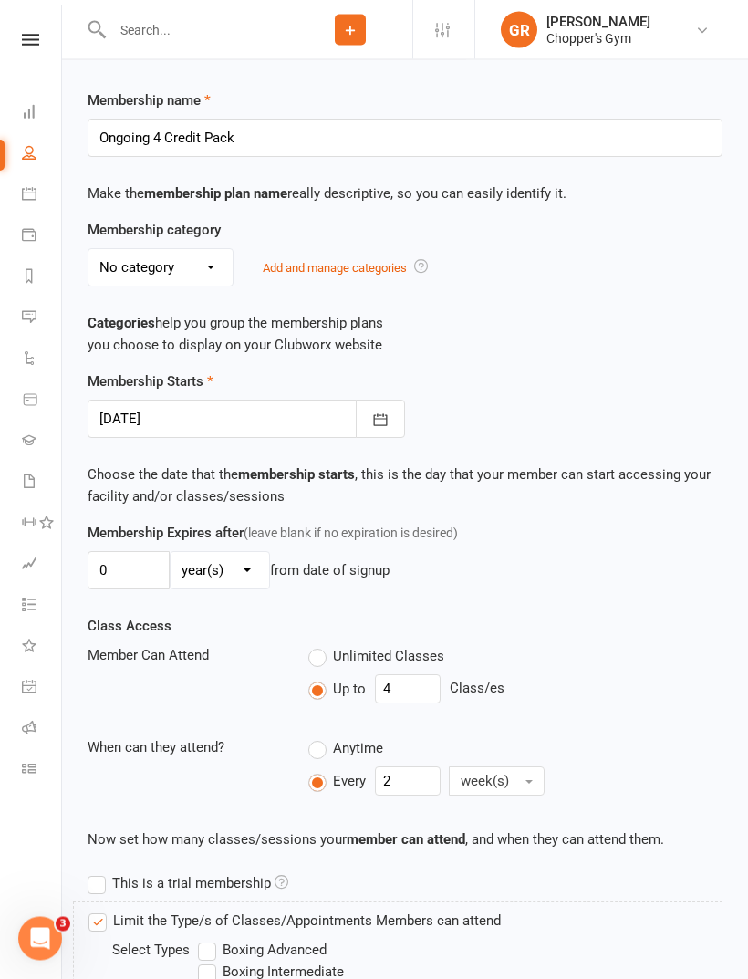
click at [388, 424] on icon "button" at bounding box center [380, 421] width 18 height 18
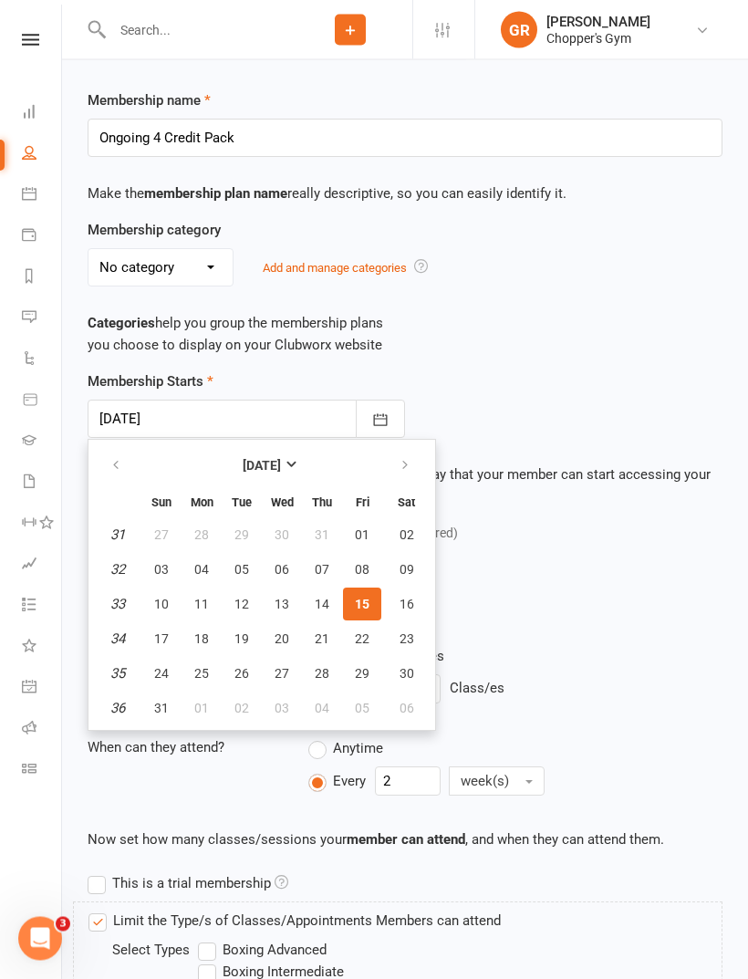
scroll to position [260, 0]
click at [198, 635] on span "18" at bounding box center [201, 639] width 15 height 15
type input "[DATE]"
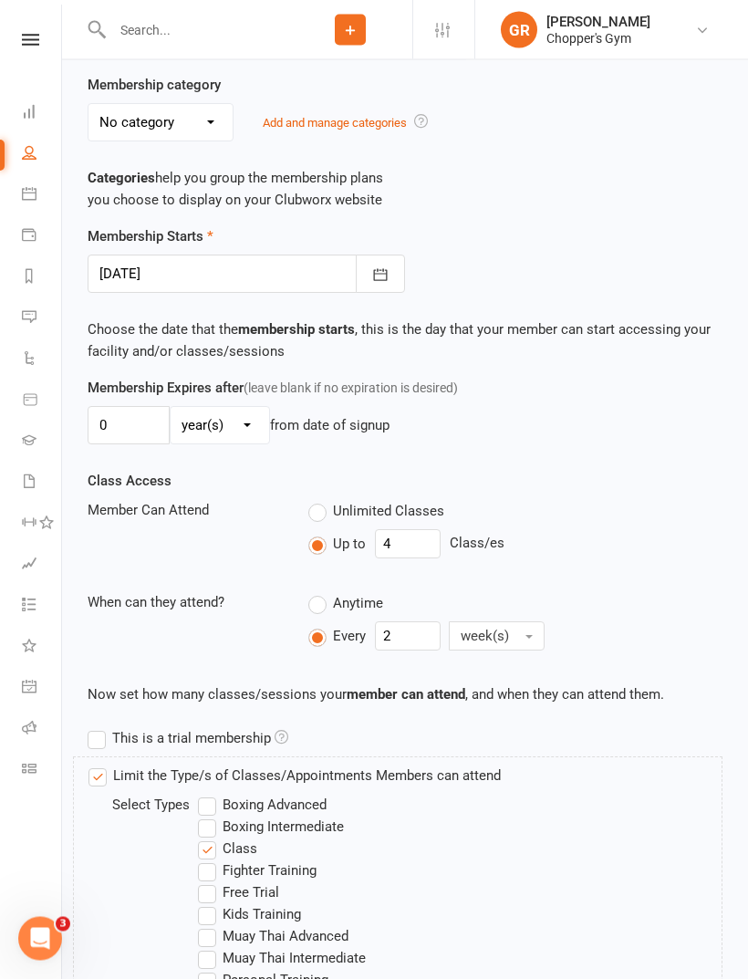
scroll to position [789, 0]
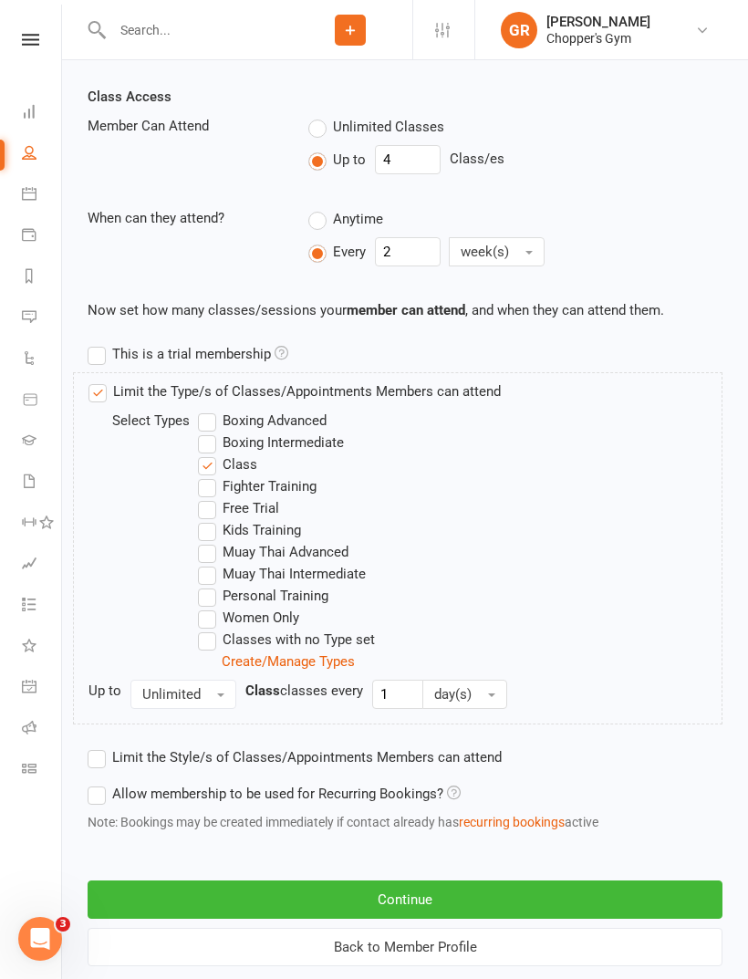
click at [299, 441] on label "Boxing Intermediate" at bounding box center [271, 443] width 146 height 22
click at [210, 432] on input "Boxing Intermediate" at bounding box center [204, 432] width 12 height 0
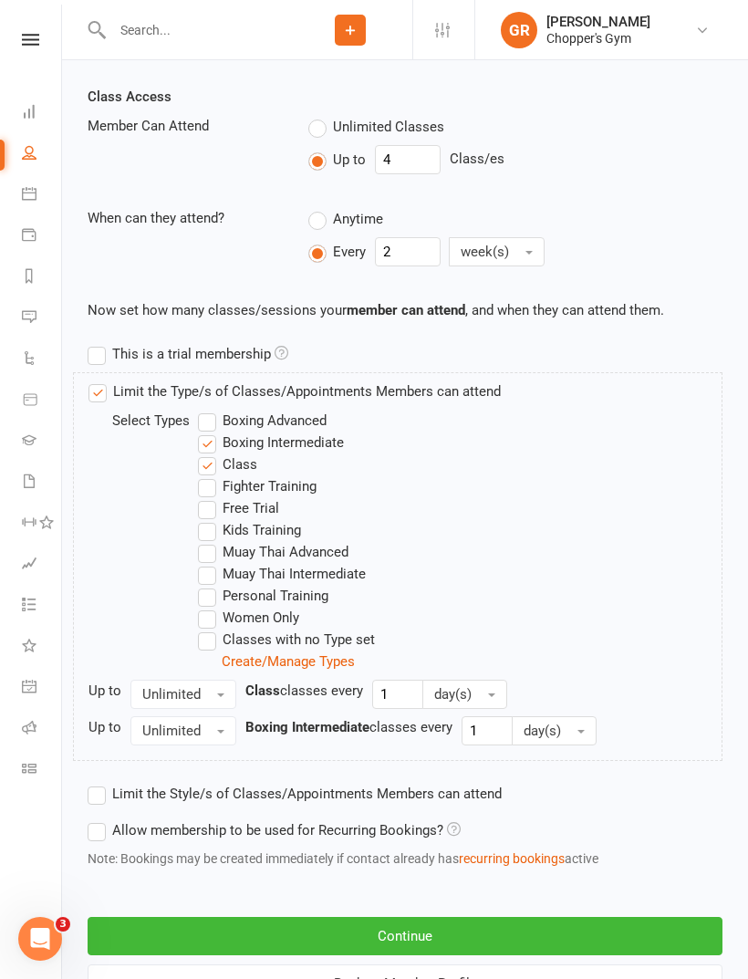
click at [302, 574] on label "Muay Thai Intermediate" at bounding box center [282, 574] width 168 height 22
click at [210, 563] on input "Muay Thai Intermediate" at bounding box center [204, 563] width 12 height 0
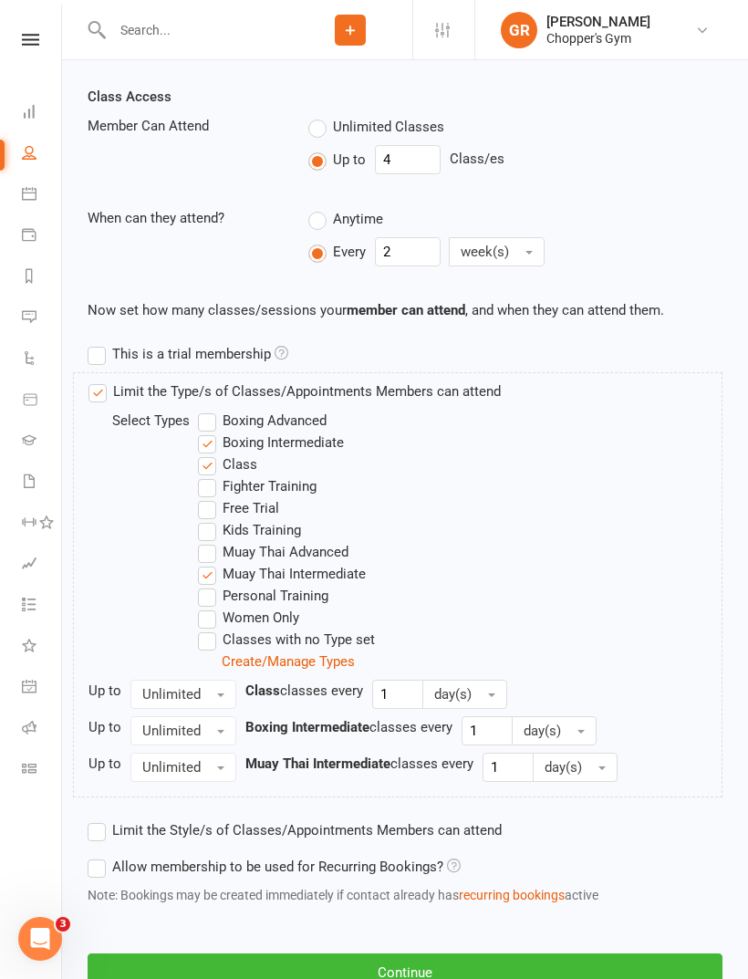
click at [315, 541] on label "Muay Thai Advanced" at bounding box center [273, 552] width 151 height 22
click at [210, 541] on input "Muay Thai Advanced" at bounding box center [204, 541] width 12 height 0
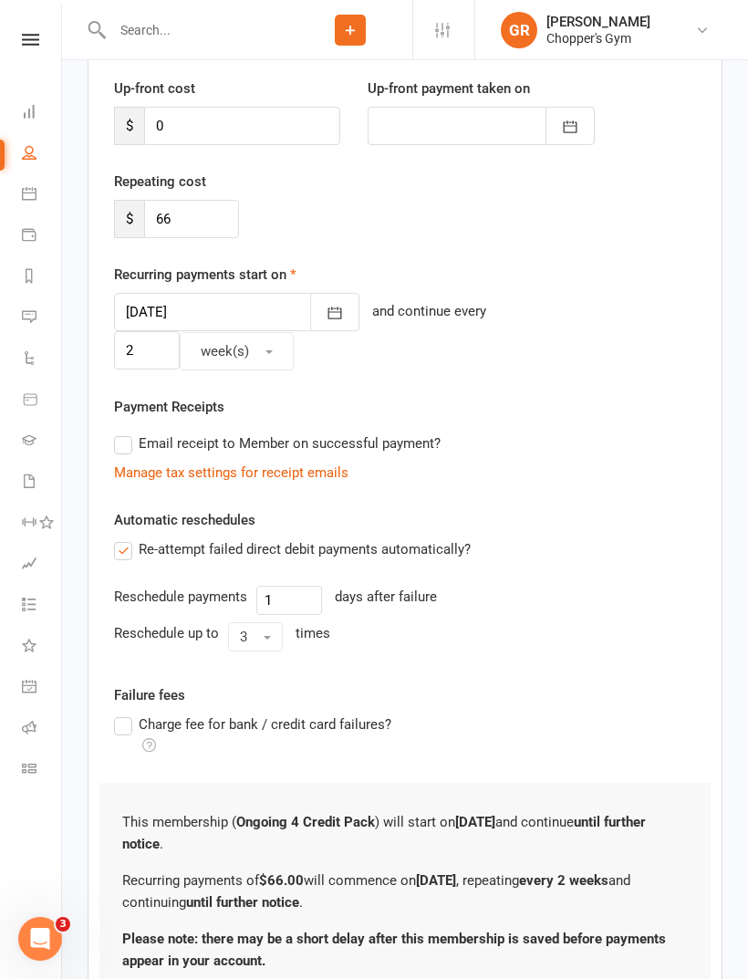
scroll to position [293, 0]
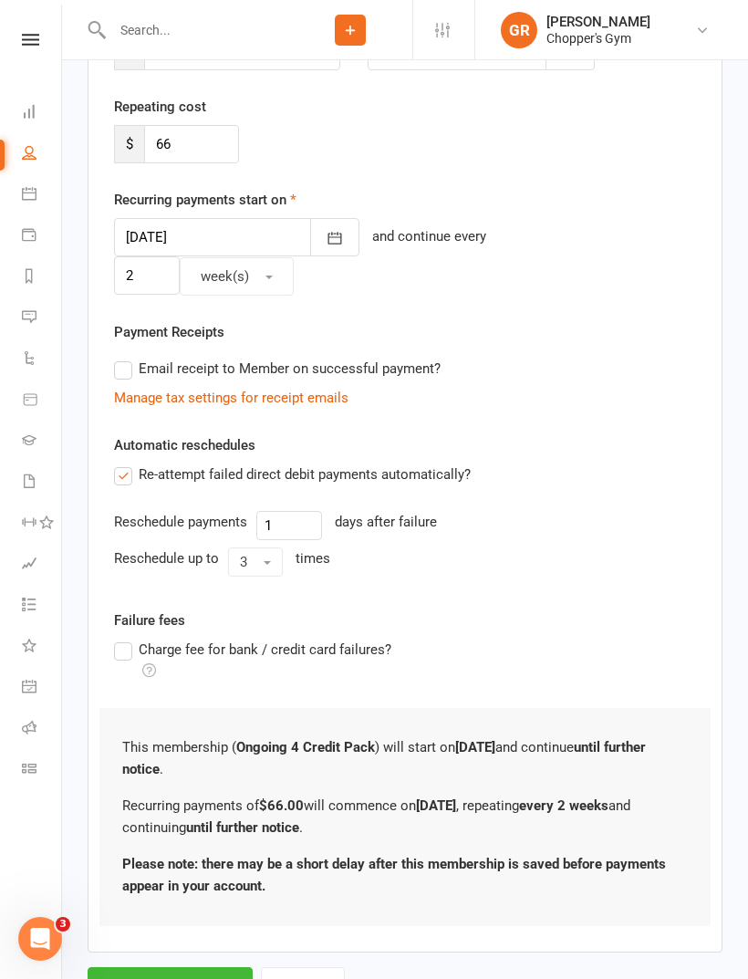
click at [193, 967] on button "Save Membership" at bounding box center [170, 986] width 165 height 38
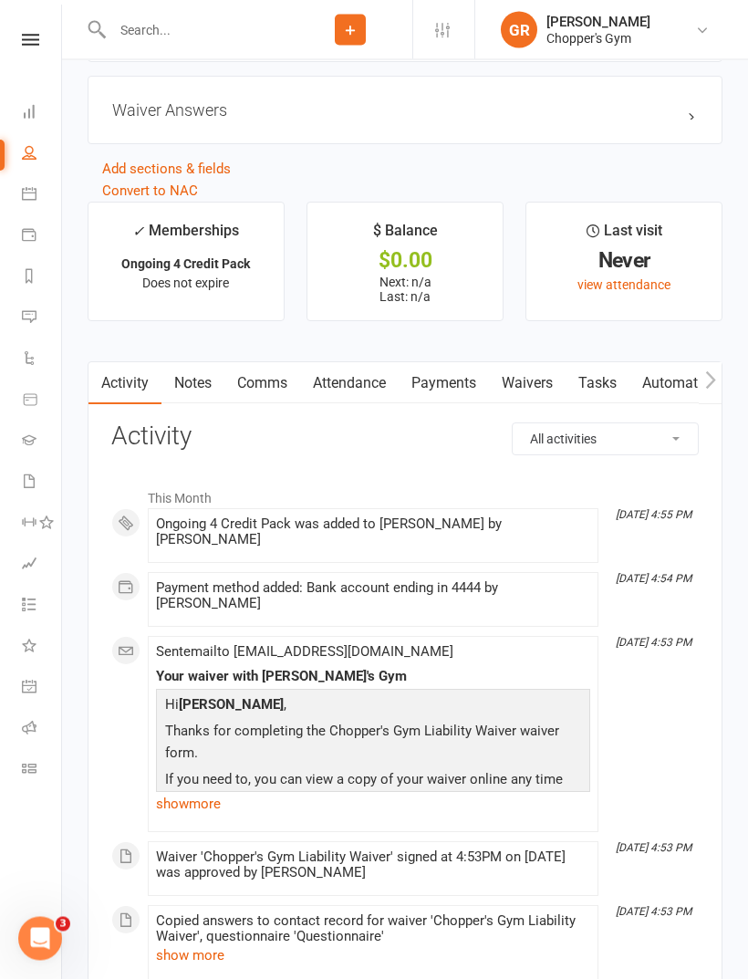
scroll to position [1599, 0]
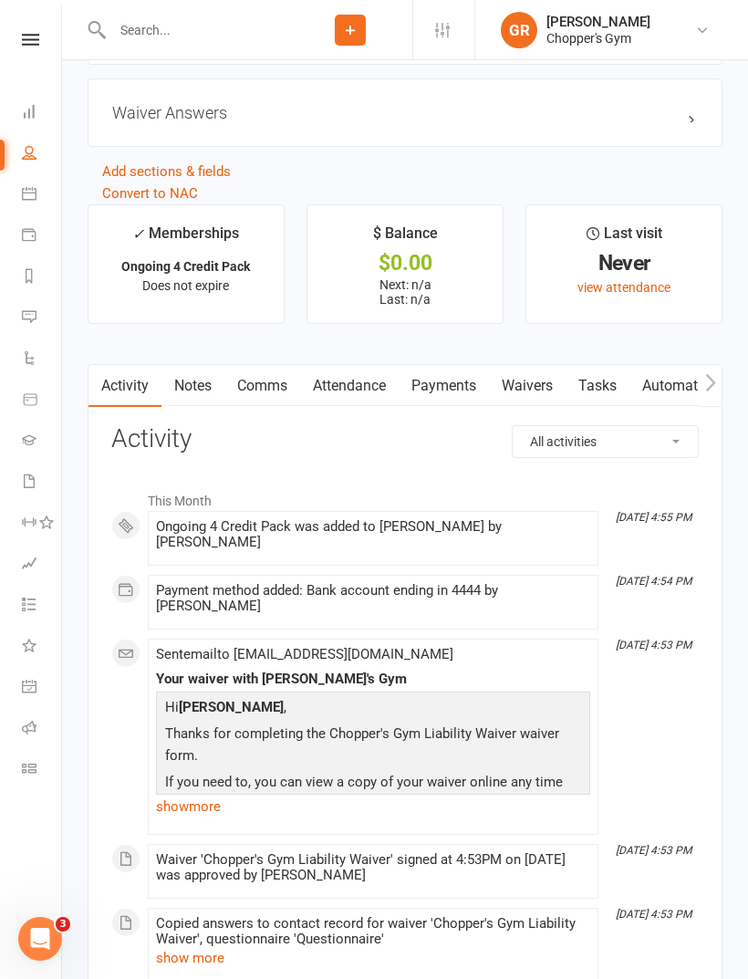
click at [705, 390] on icon "button" at bounding box center [710, 382] width 11 height 19
click at [713, 383] on icon "button" at bounding box center [710, 382] width 11 height 19
click at [713, 390] on icon "button" at bounding box center [710, 381] width 10 height 17
click at [568, 386] on link "Mobile App" at bounding box center [555, 386] width 99 height 42
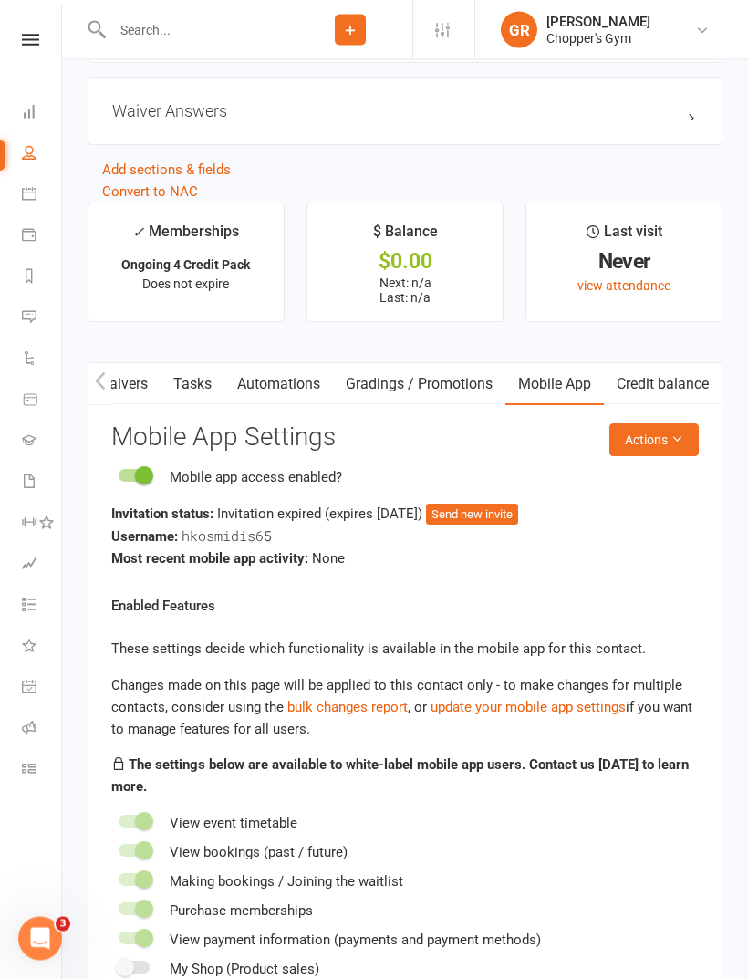
scroll to position [1603, 0]
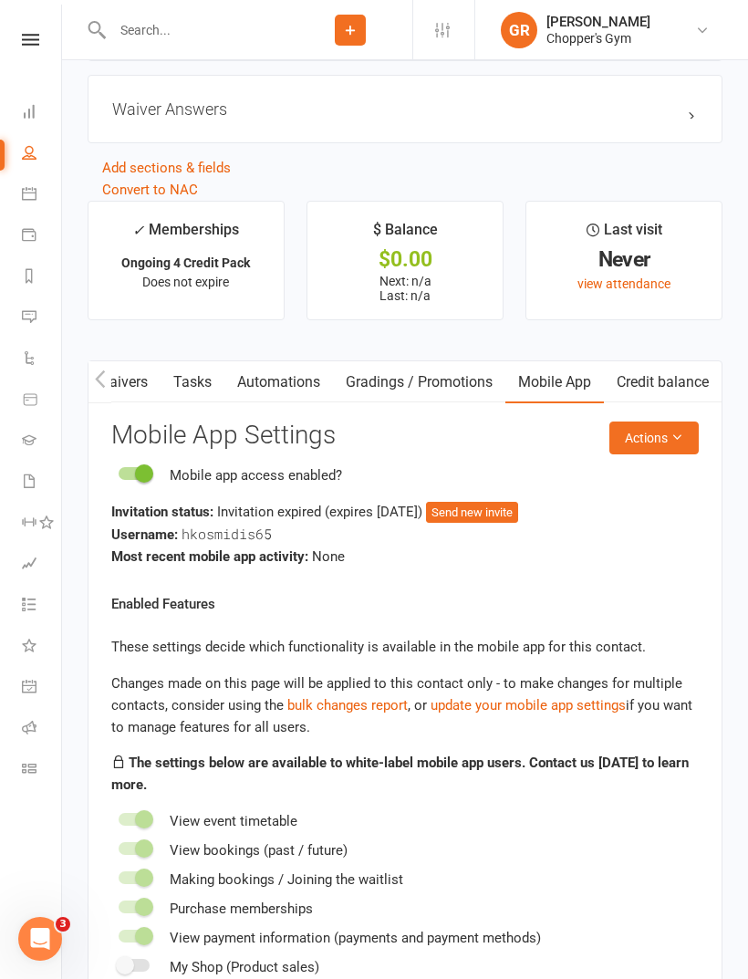
click at [518, 519] on button "Send new invite" at bounding box center [472, 513] width 92 height 22
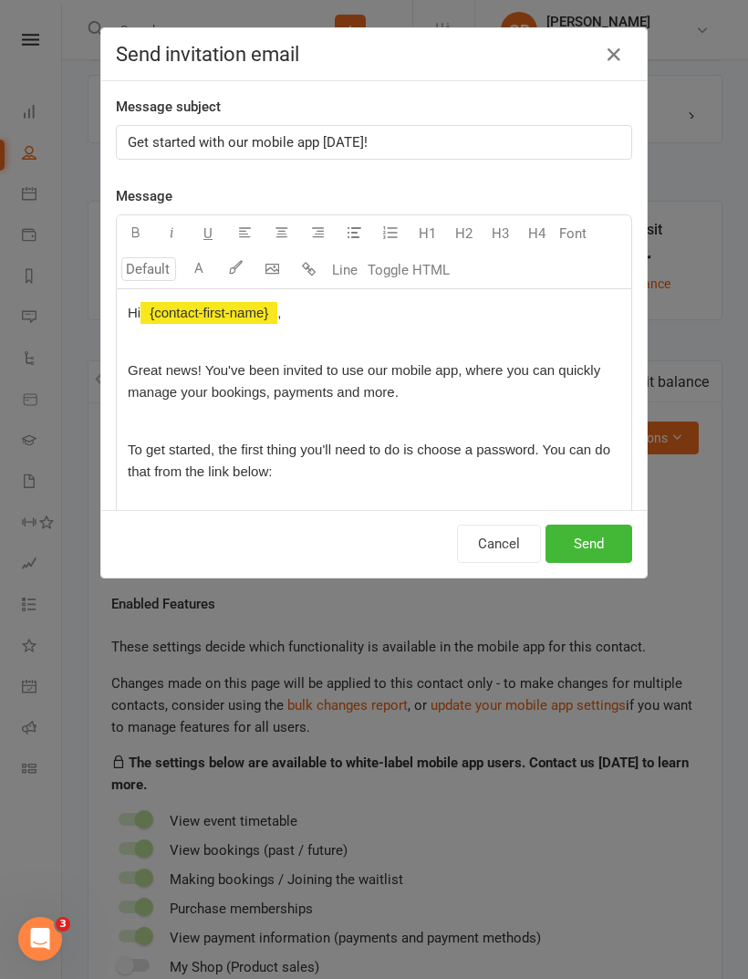
click at [590, 552] on button "Send" at bounding box center [589, 544] width 87 height 38
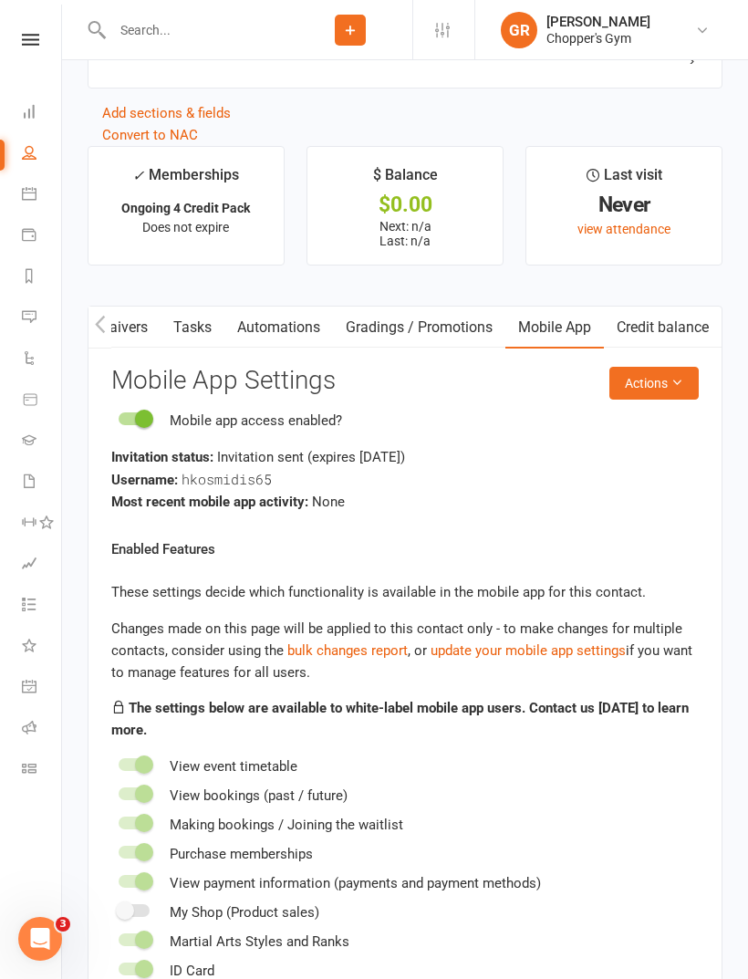
scroll to position [1661, 0]
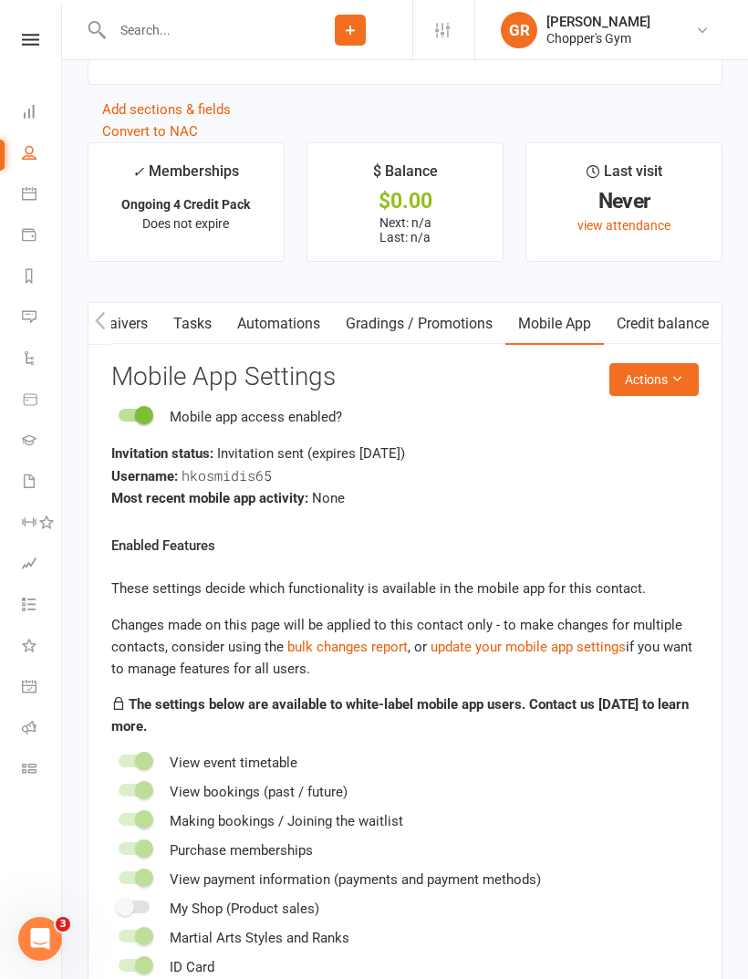
click at [371, 966] on div "ID Card" at bounding box center [405, 967] width 588 height 22
